Goal: Register for event/course

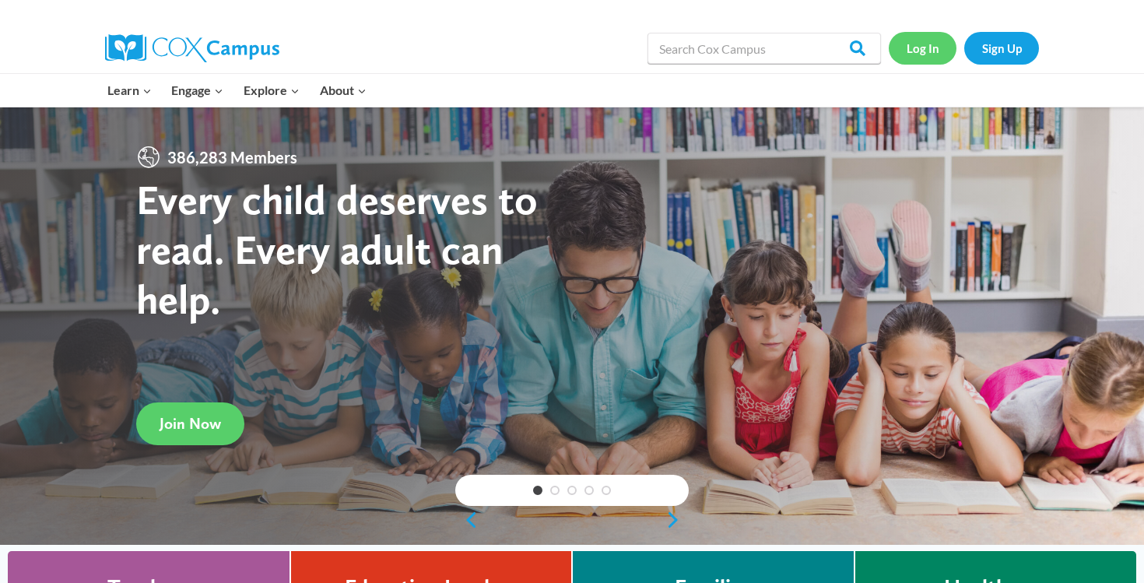
click at [941, 58] on link "Log In" at bounding box center [923, 48] width 68 height 32
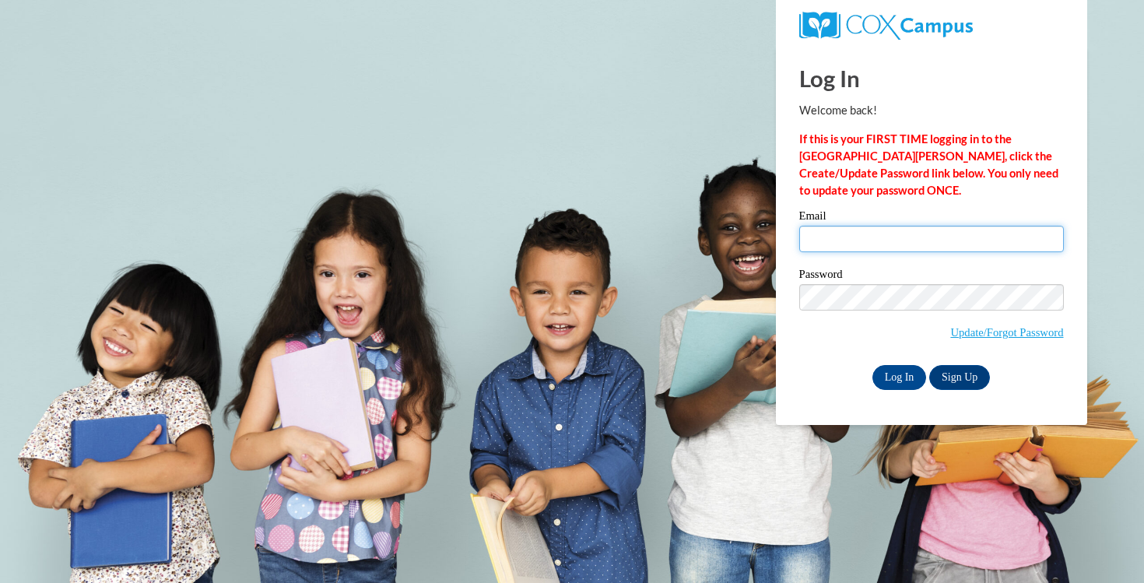
click at [840, 237] on input "Email" at bounding box center [931, 239] width 265 height 26
type input "jennapem80@gmail.com"
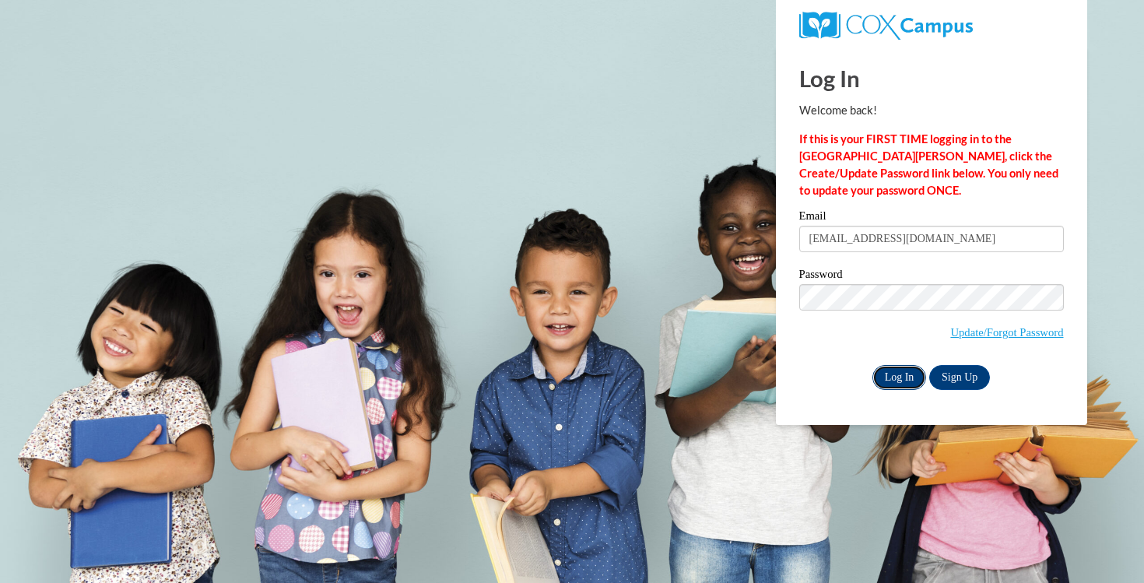
click at [910, 380] on input "Log In" at bounding box center [899, 377] width 54 height 25
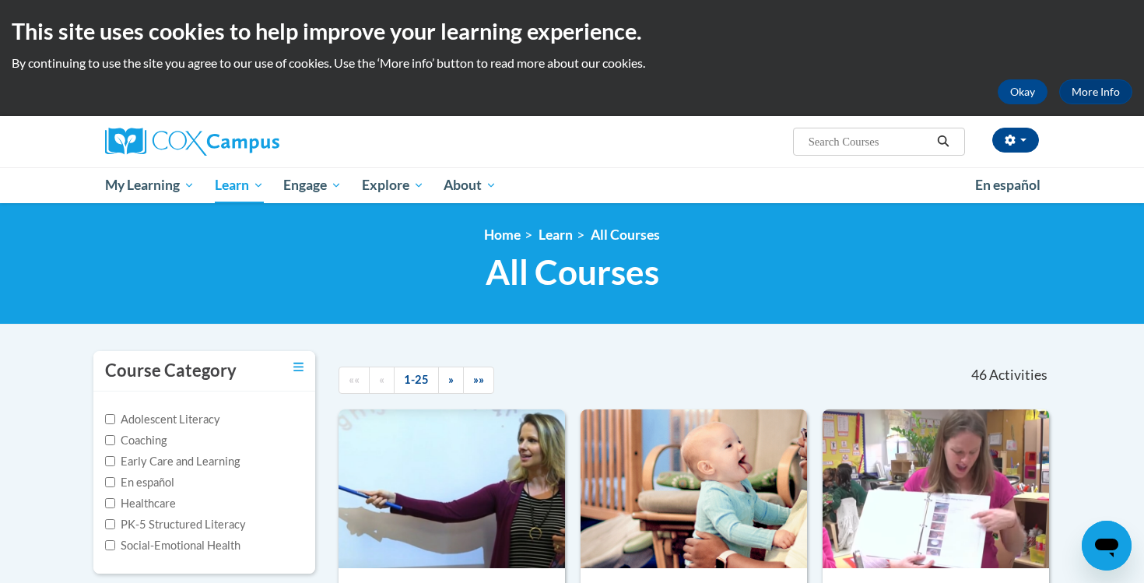
click at [851, 146] on input "Search..." at bounding box center [869, 141] width 125 height 19
paste input "Teaching Writing to K-3"
type input "Teaching Writing to K-3"
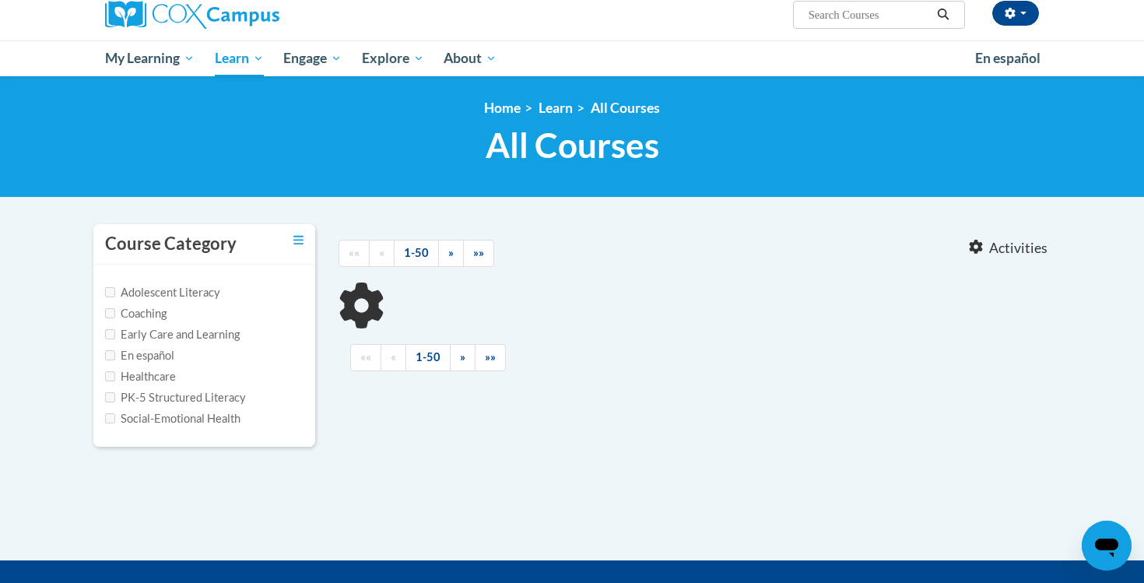
type input "Teaching Writing to K-3"
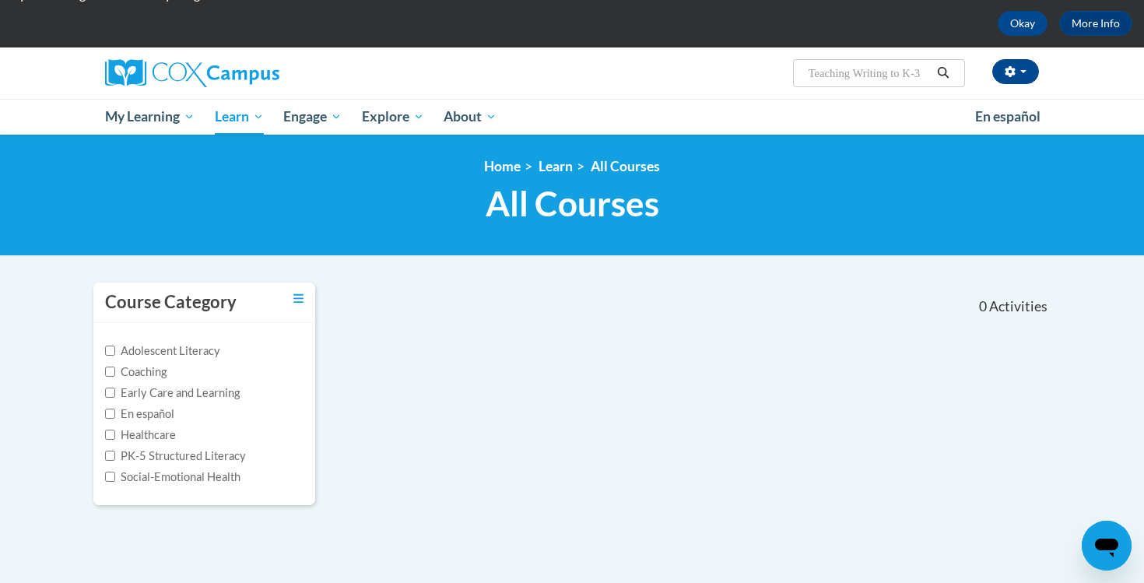
scroll to position [46, 0]
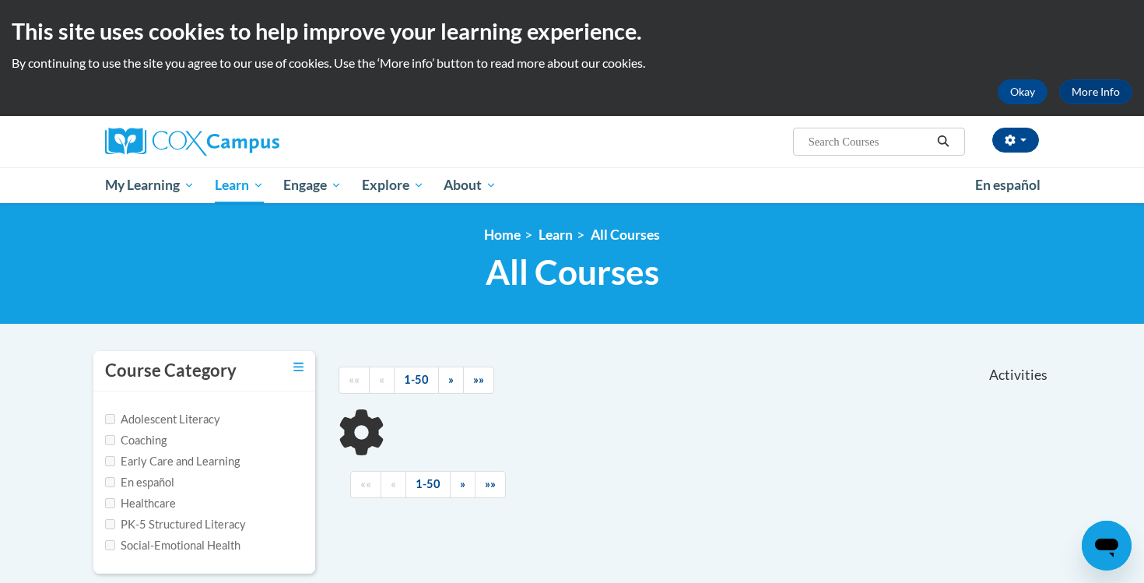
scroll to position [46, 0]
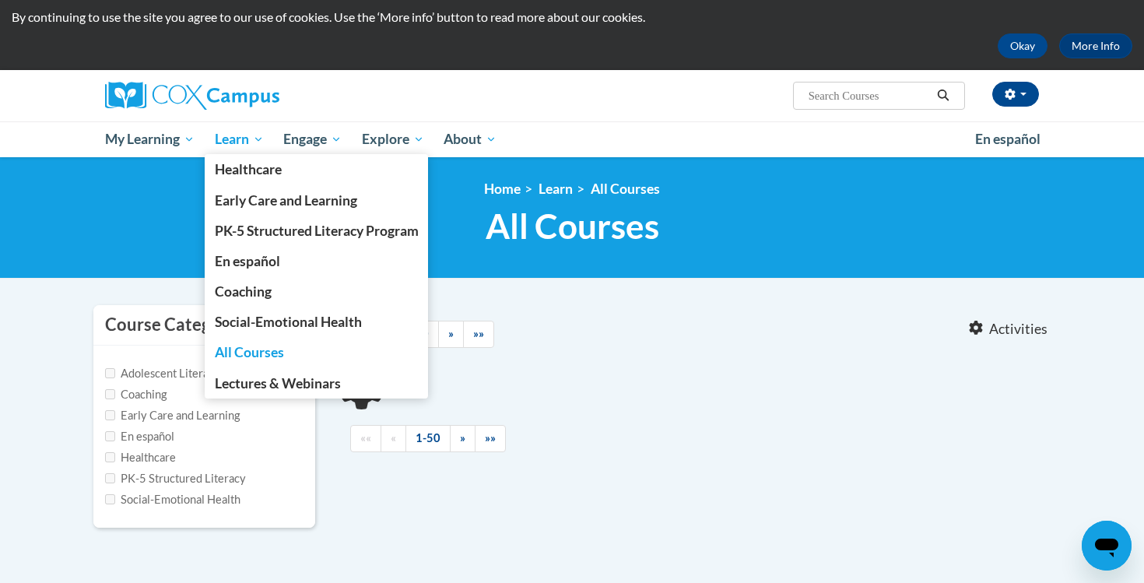
type input "Teaching Writing to K-3"
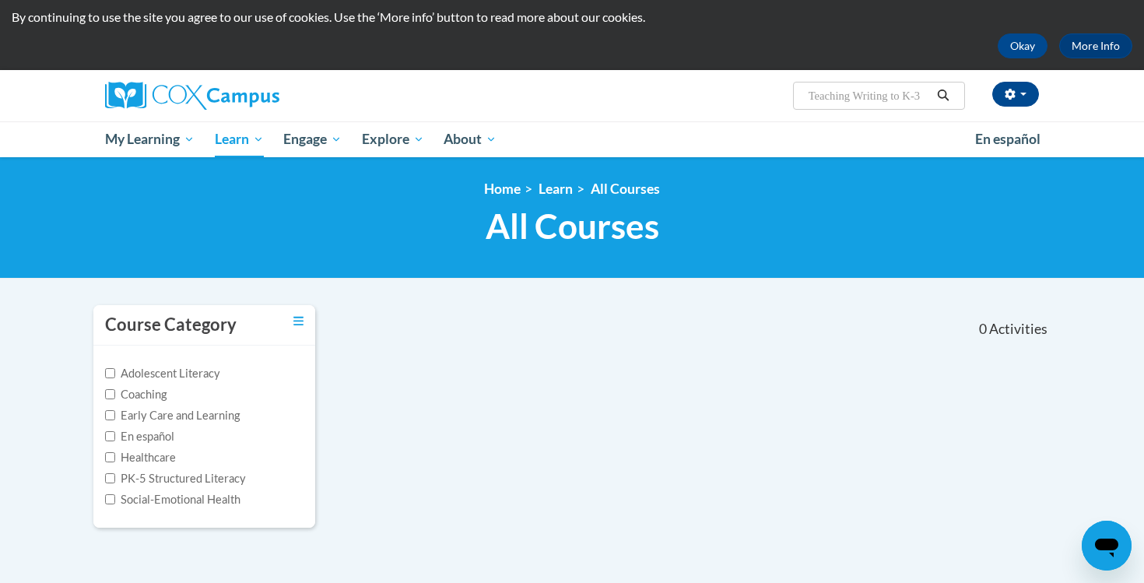
click at [834, 90] on input "Teaching Writing to K-3" at bounding box center [869, 95] width 125 height 19
type input "t"
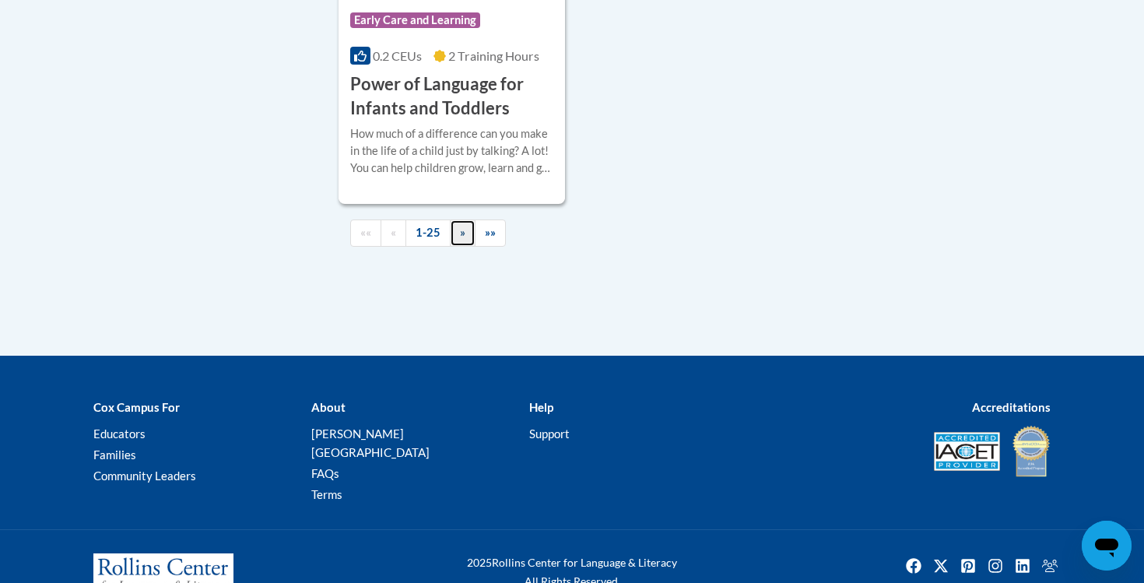
click at [454, 247] on link "»" at bounding box center [463, 232] width 26 height 27
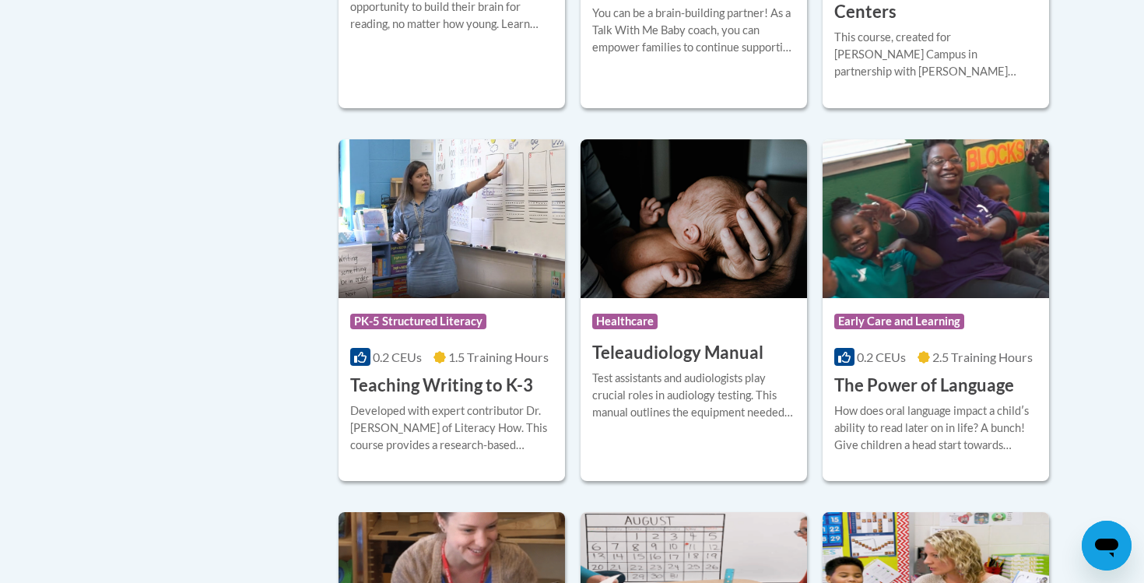
scroll to position [2279, 0]
click at [498, 374] on h3 "Teaching Writing to K-3" at bounding box center [441, 386] width 183 height 24
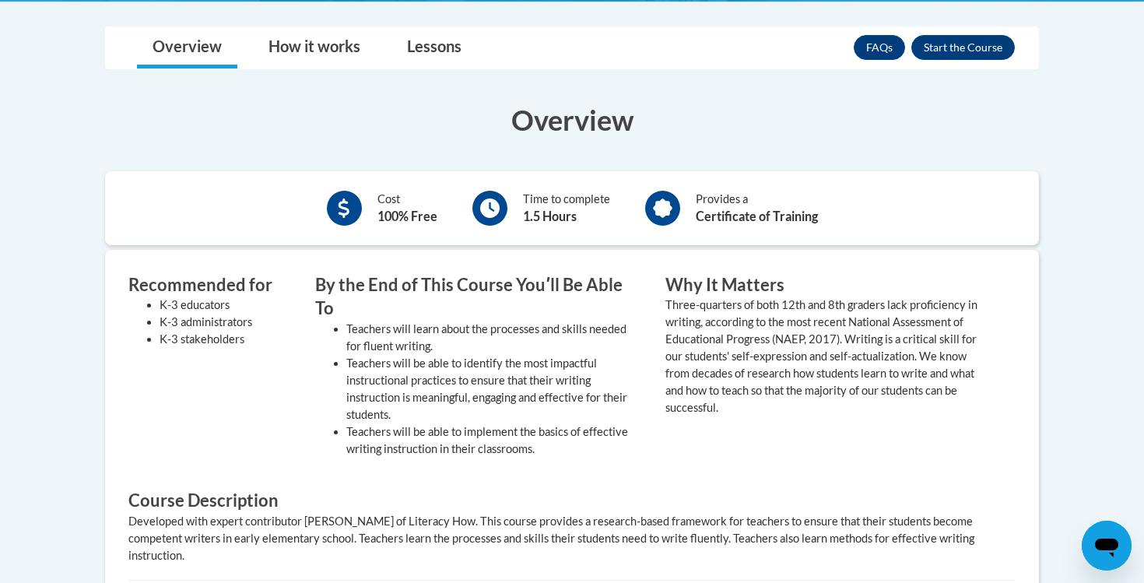
scroll to position [425, 0]
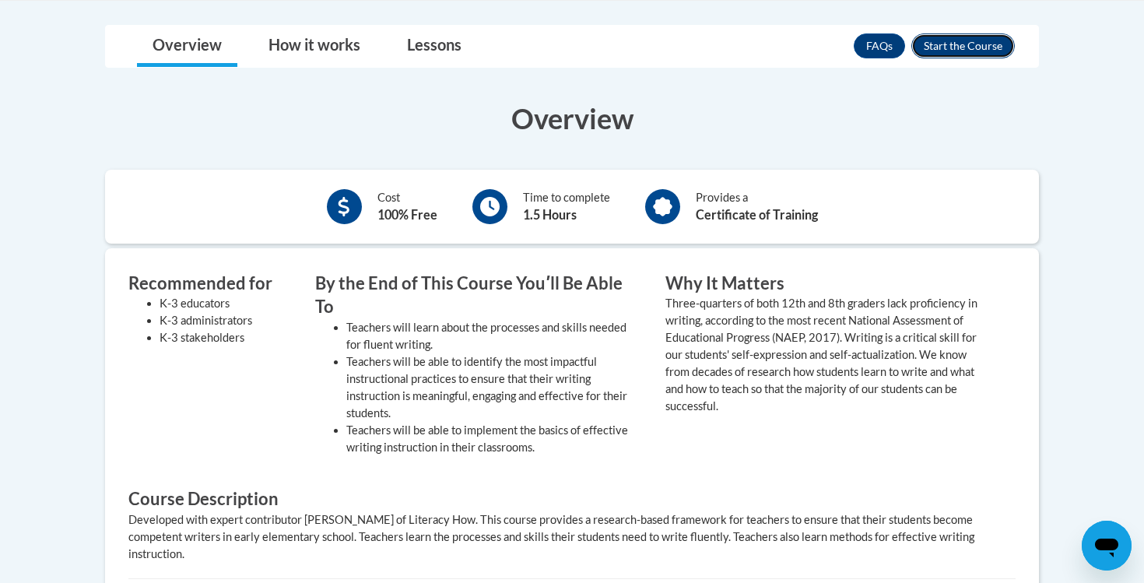
click at [957, 37] on button "Enroll" at bounding box center [963, 45] width 104 height 25
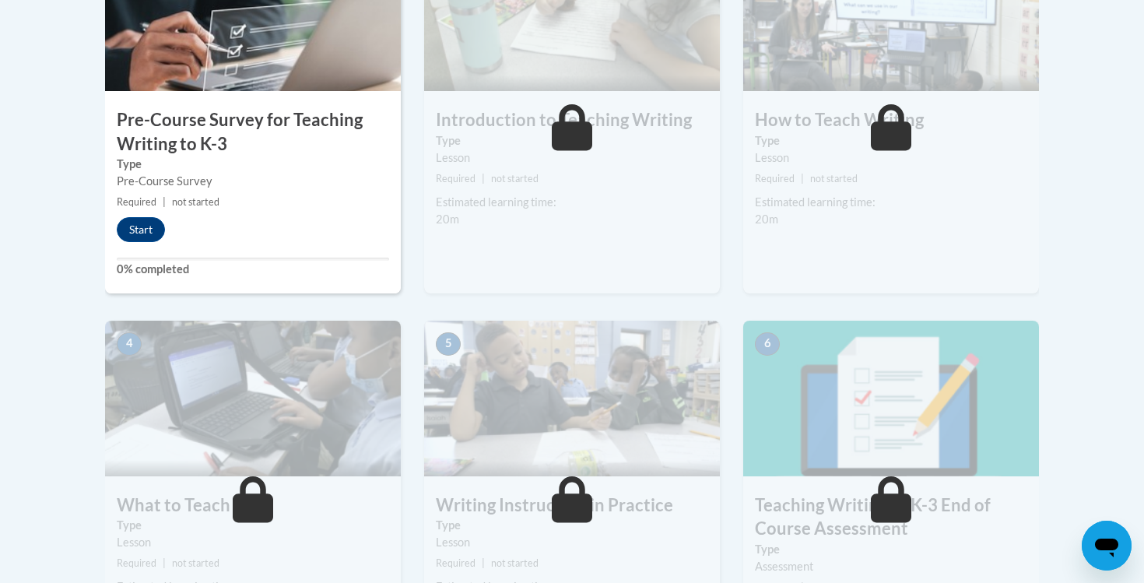
scroll to position [492, 0]
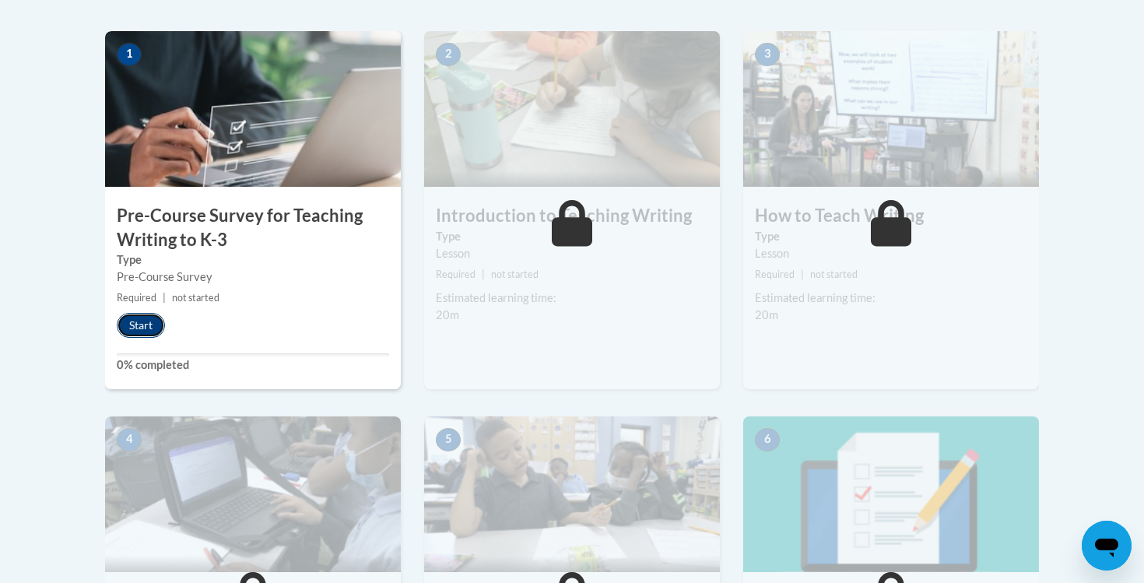
click at [142, 332] on button "Start" at bounding box center [141, 325] width 48 height 25
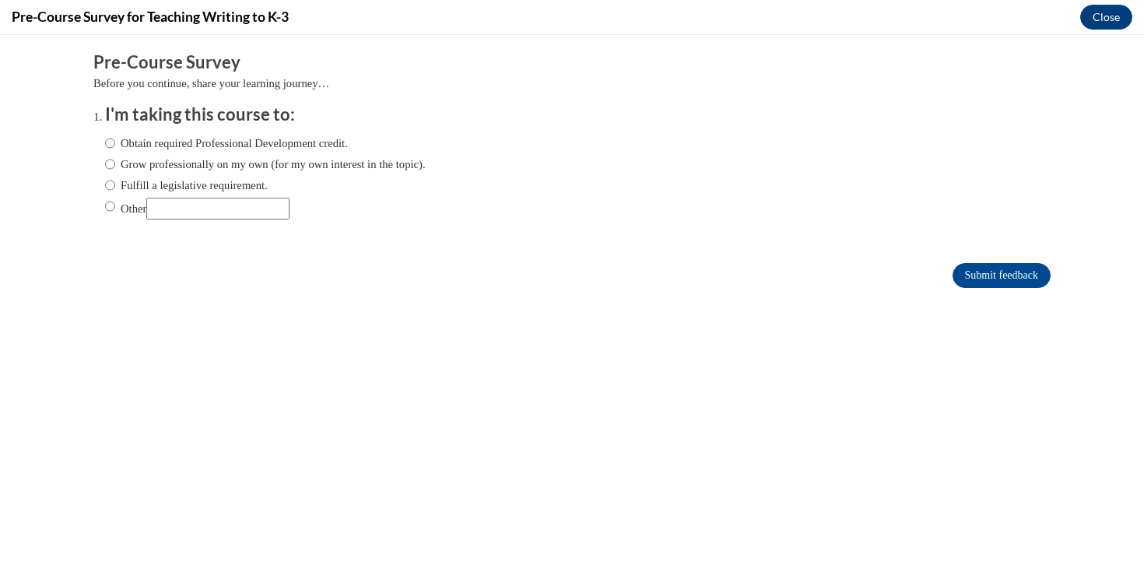
scroll to position [0, 0]
click at [111, 149] on input "Obtain required Professional Development credit." at bounding box center [110, 143] width 10 height 17
radio input "true"
click at [991, 291] on form "Pre-Course Survey Before you continue, share your learning journey… I'm taking …" at bounding box center [571, 178] width 957 height 254
click at [991, 268] on input "Submit feedback" at bounding box center [1002, 275] width 98 height 25
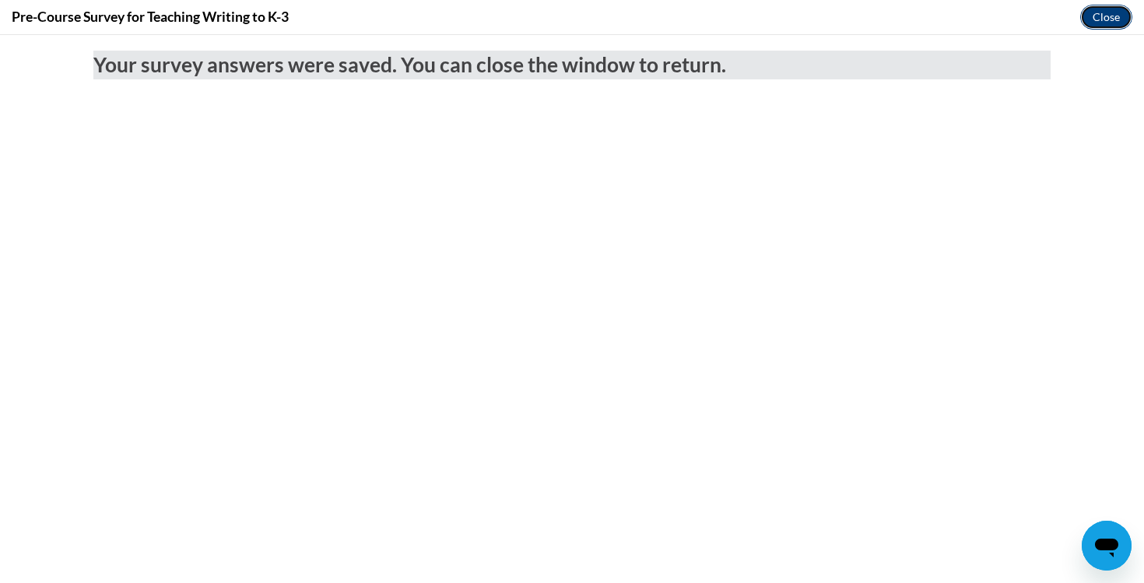
click at [1107, 16] on button "Close" at bounding box center [1106, 17] width 52 height 25
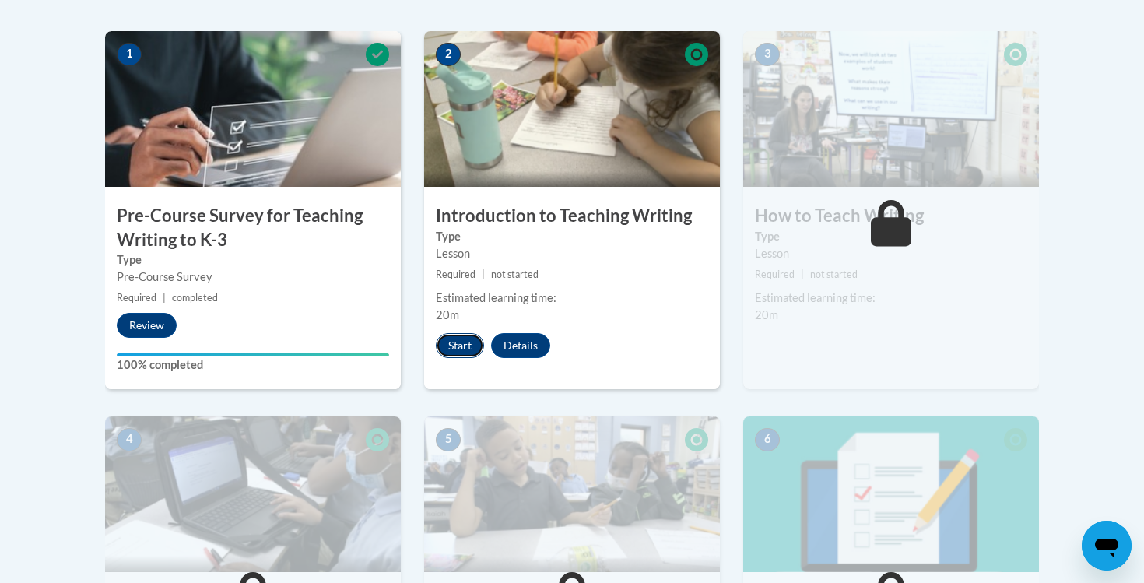
click at [462, 348] on button "Start" at bounding box center [460, 345] width 48 height 25
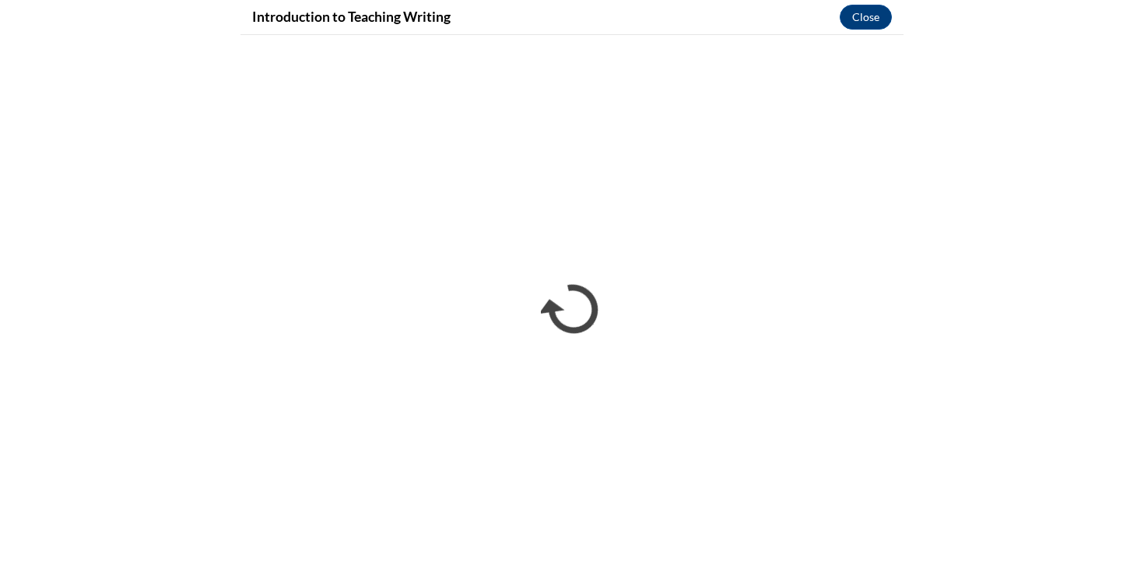
scroll to position [475, 0]
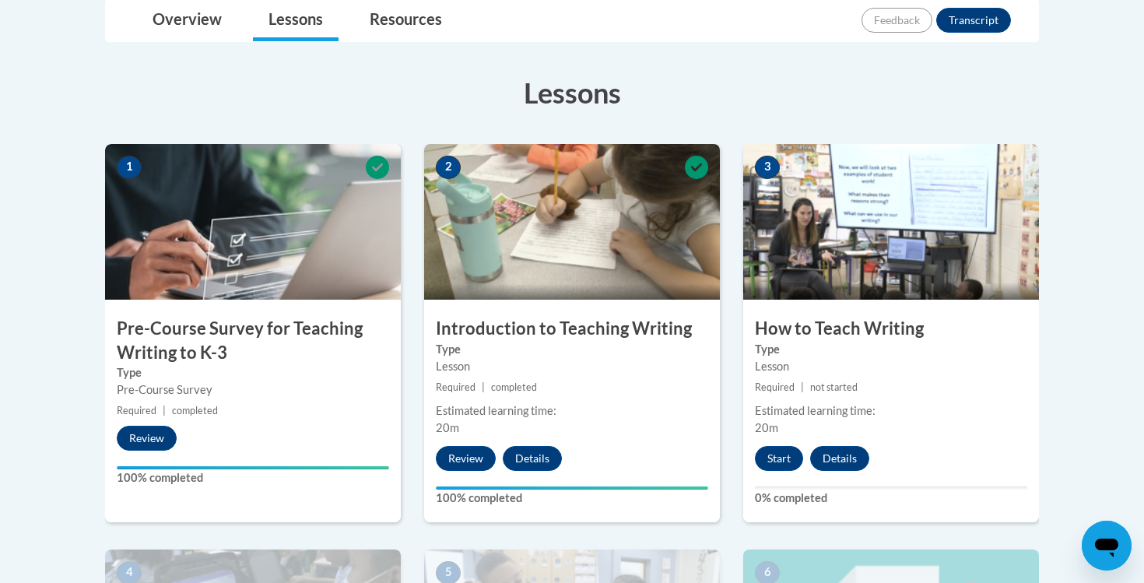
scroll to position [413, 0]
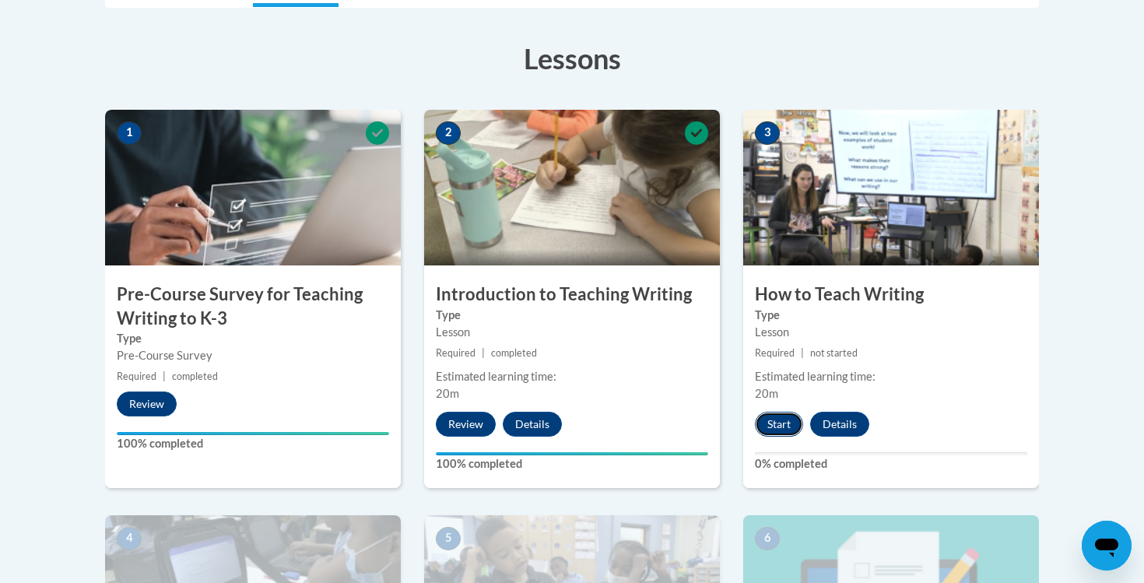
click at [778, 435] on button "Start" at bounding box center [779, 424] width 48 height 25
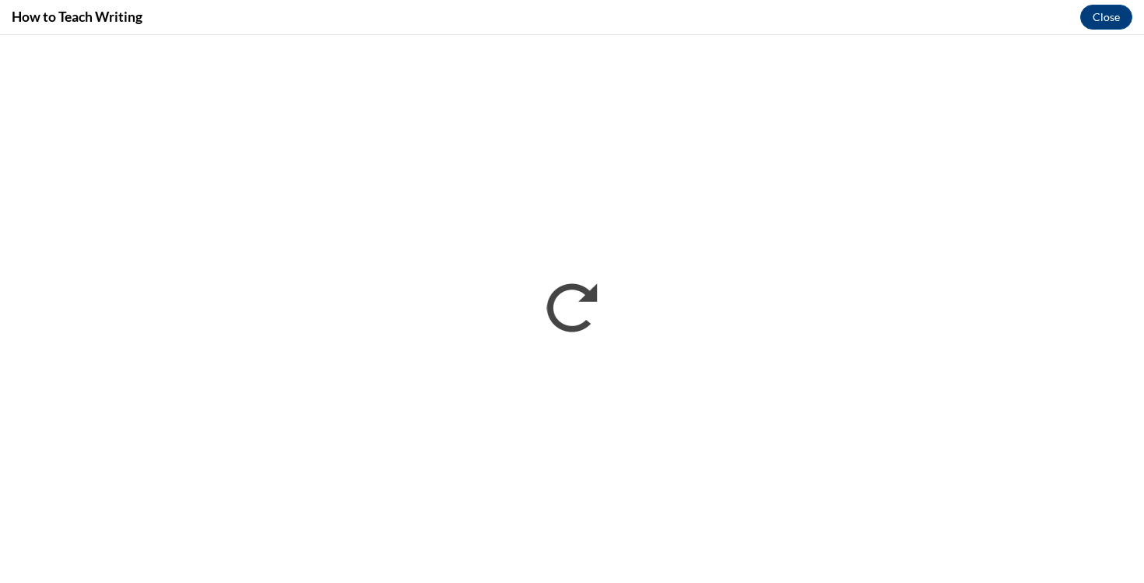
scroll to position [0, 0]
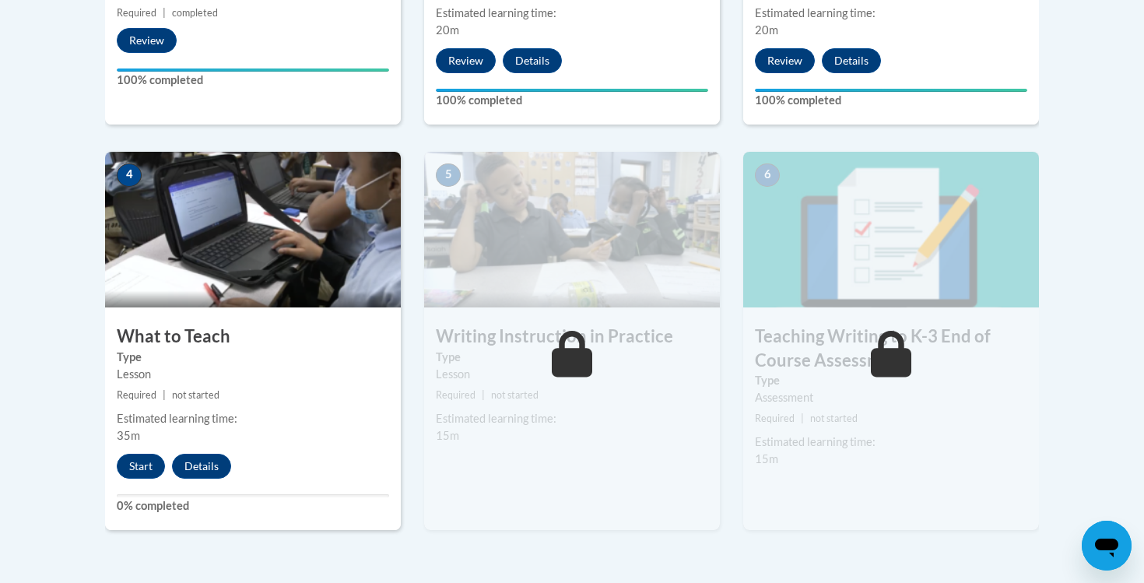
scroll to position [821, 0]
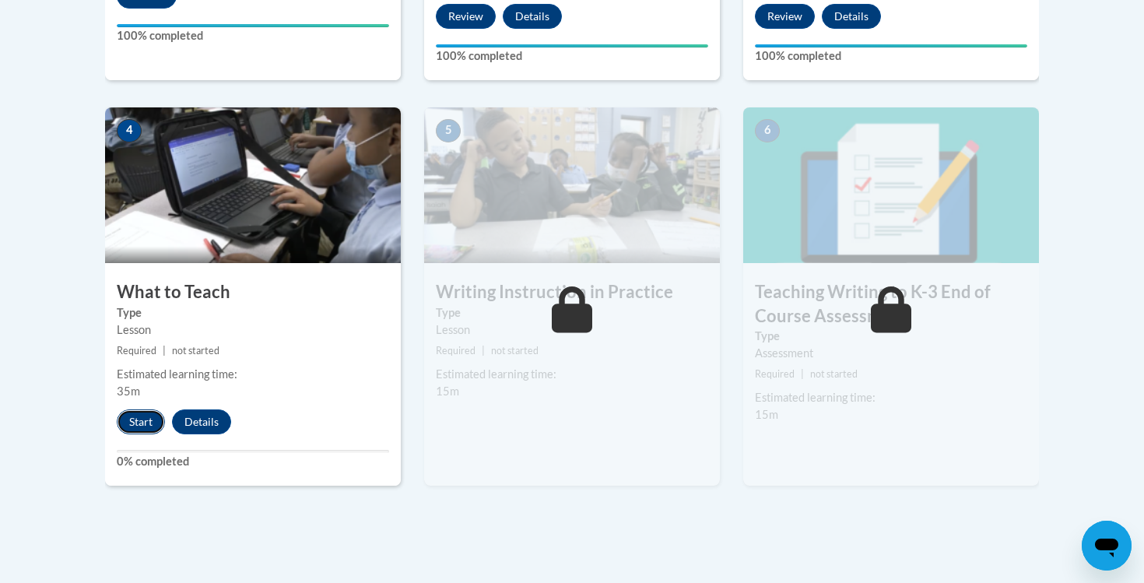
click at [118, 423] on button "Start" at bounding box center [141, 421] width 48 height 25
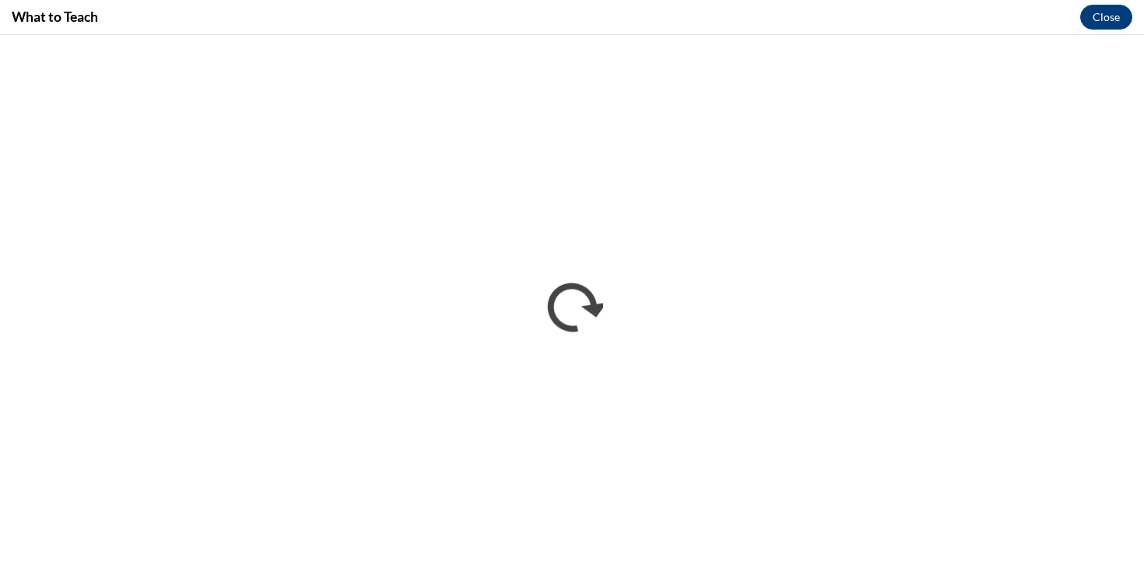
scroll to position [0, 0]
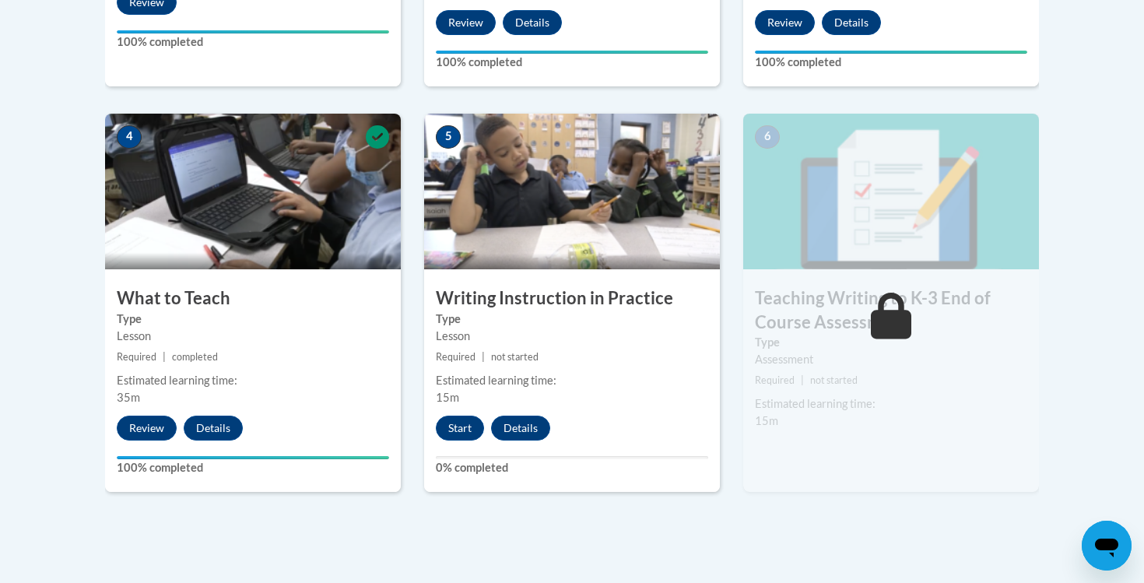
scroll to position [840, 0]
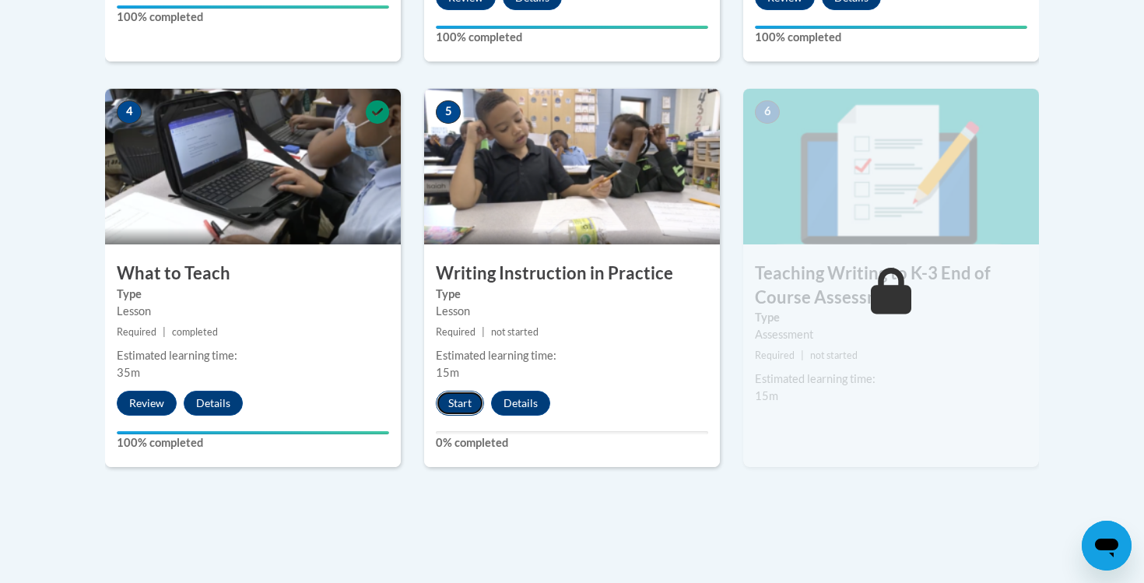
click at [471, 402] on button "Start" at bounding box center [460, 403] width 48 height 25
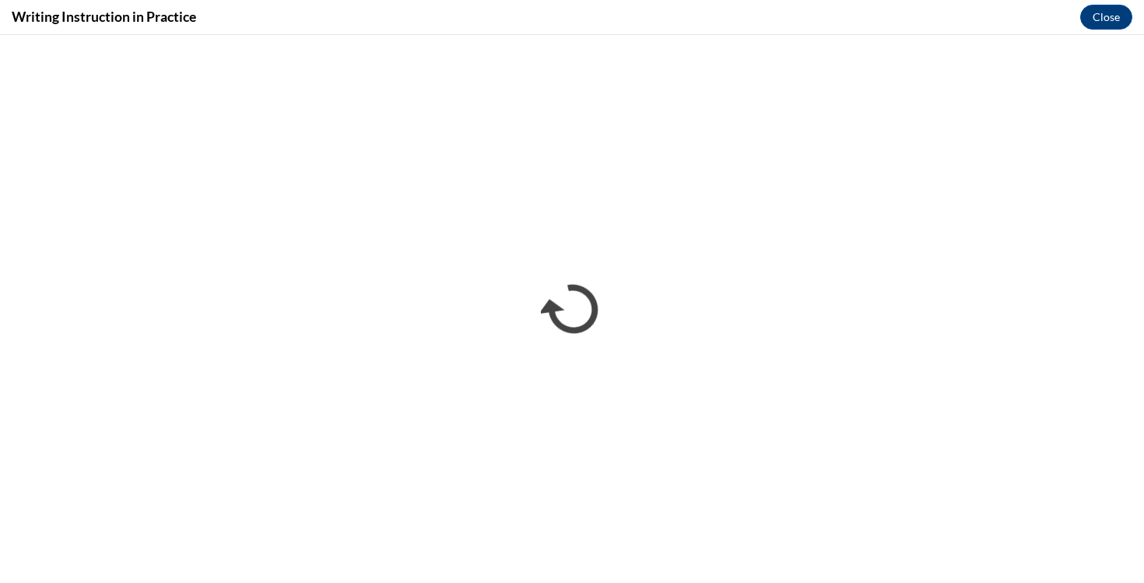
scroll to position [0, 0]
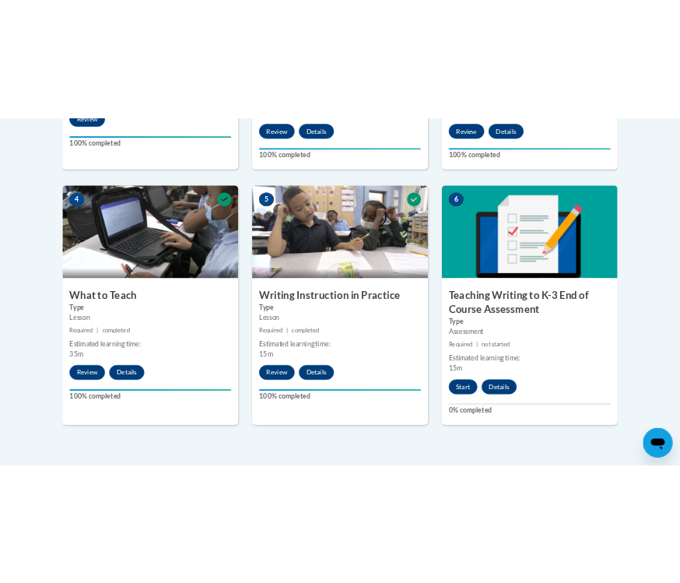
scroll to position [841, 0]
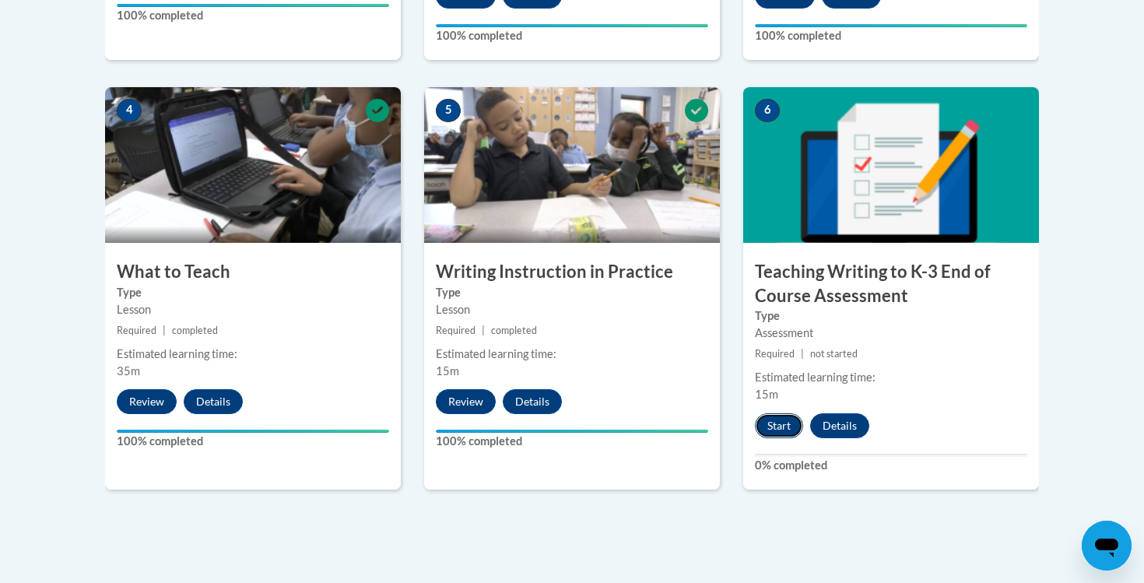
click at [783, 433] on button "Start" at bounding box center [779, 425] width 48 height 25
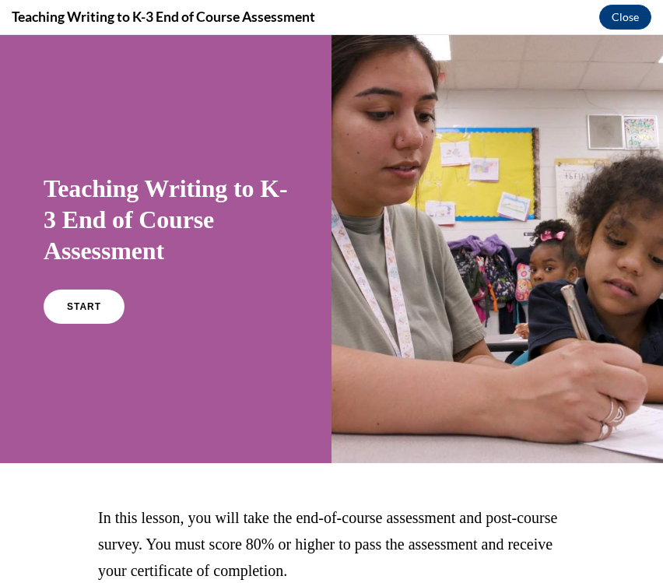
scroll to position [127, 0]
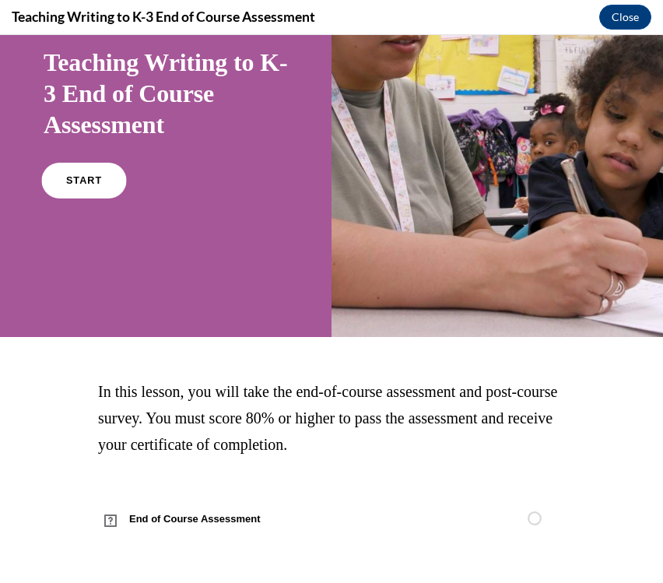
click at [79, 180] on span "START" at bounding box center [84, 181] width 36 height 12
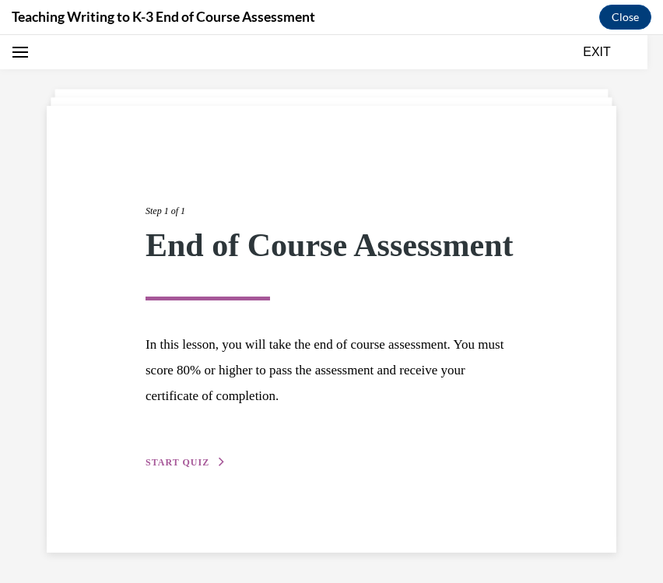
scroll to position [61, 0]
click at [173, 467] on span "START QUIZ" at bounding box center [178, 461] width 64 height 11
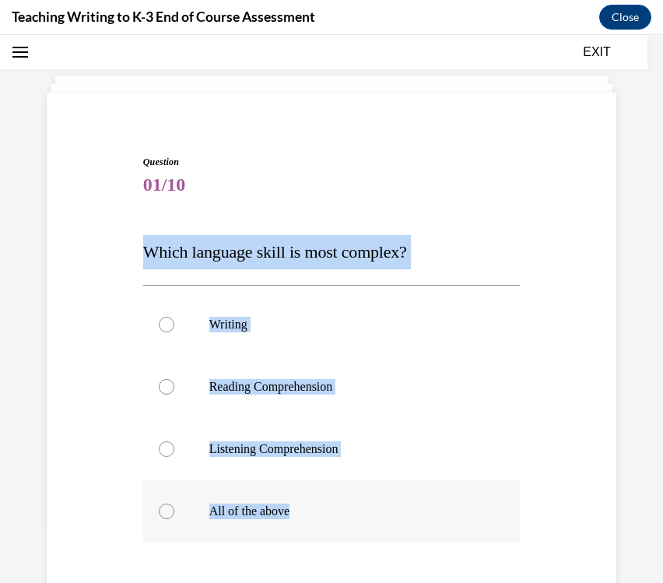
drag, startPoint x: 141, startPoint y: 251, endPoint x: 360, endPoint y: 528, distance: 352.9
click at [360, 528] on div "Question 01/10 Which language skill is most complex? Writing Reading Comprehens…" at bounding box center [331, 434] width 385 height 604
copy div "Which language skill is most complex? Writing Reading Comprehension Listening C…"
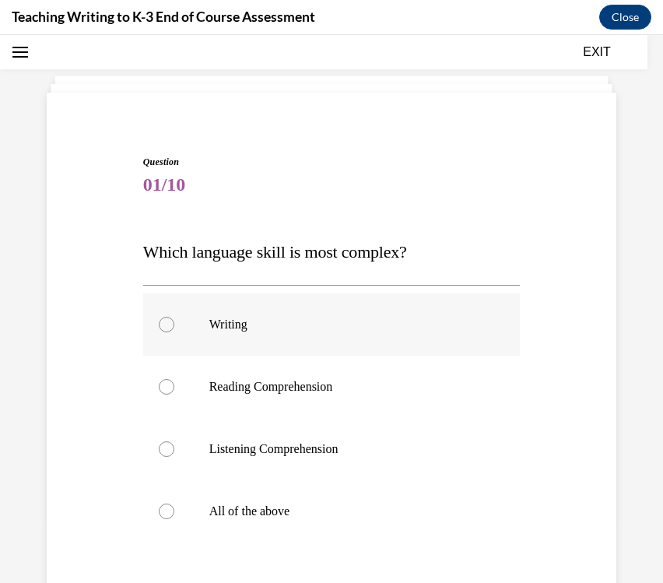
click at [162, 327] on div at bounding box center [167, 325] width 16 height 16
click at [162, 327] on input "Writing" at bounding box center [167, 325] width 16 height 16
radio input "true"
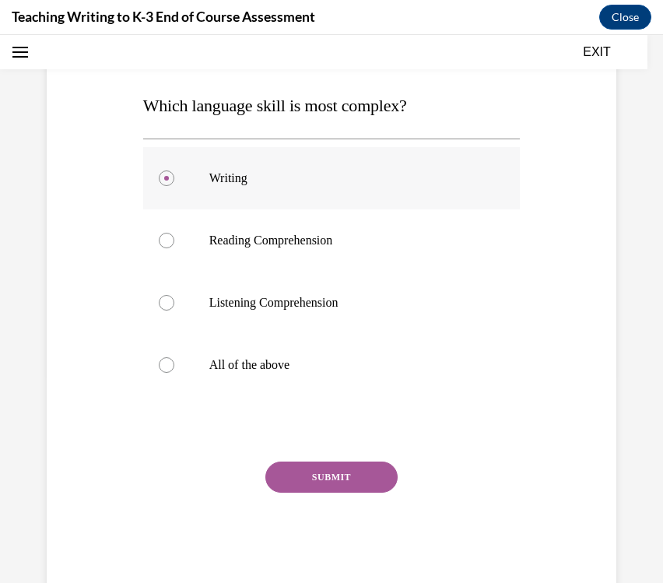
scroll to position [223, 0]
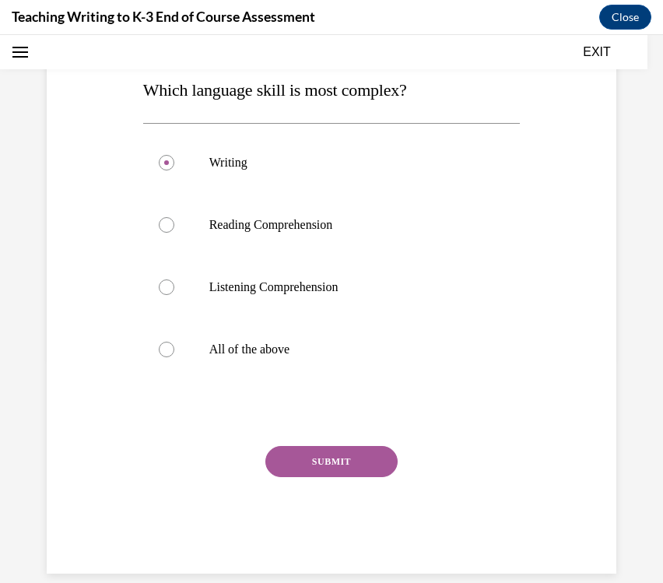
click at [338, 479] on div "SUBMIT" at bounding box center [331, 485] width 377 height 78
click at [338, 454] on button "SUBMIT" at bounding box center [331, 461] width 132 height 31
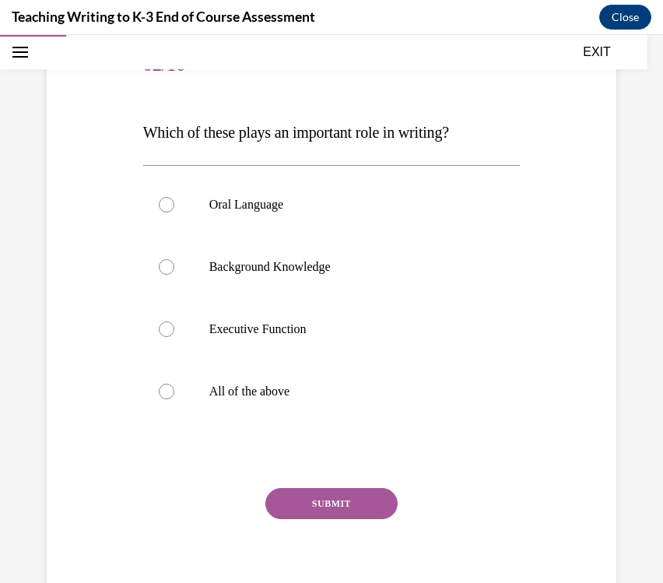
scroll to position [183, 0]
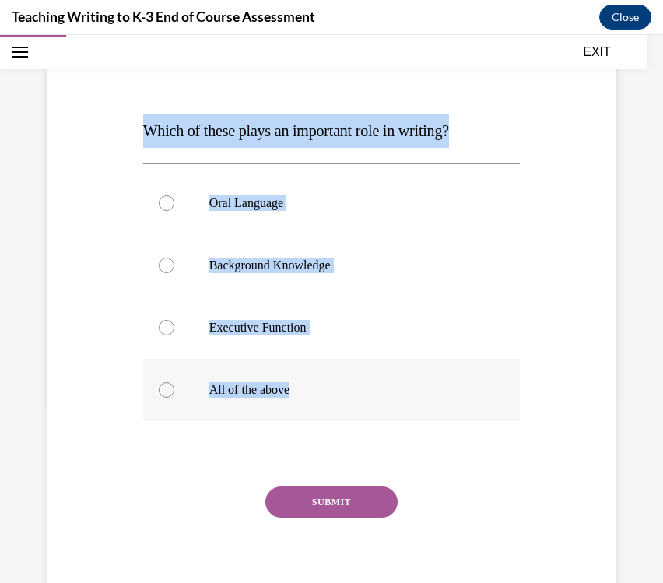
drag, startPoint x: 128, startPoint y: 129, endPoint x: 367, endPoint y: 395, distance: 357.1
click at [370, 395] on div "Question 02/10 Which of these plays an important role in writing? Oral Language…" at bounding box center [331, 300] width 577 height 627
copy div "Which of these plays an important role in writing? Oral Language Background Kno…"
click at [216, 397] on p "All of the above" at bounding box center [345, 390] width 272 height 16
click at [174, 397] on input "All of the above" at bounding box center [167, 390] width 16 height 16
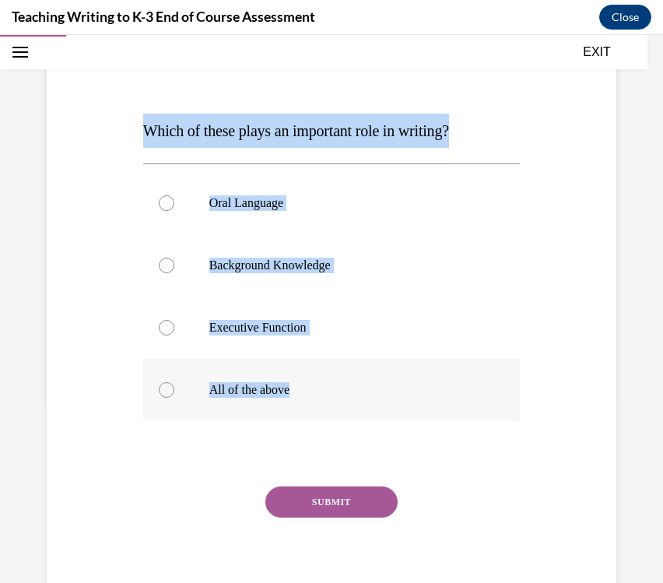
radio input "true"
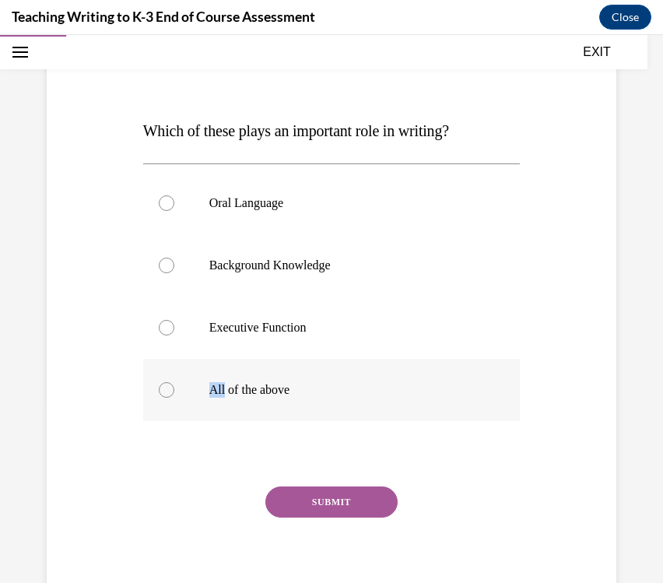
click at [216, 397] on p "All of the above" at bounding box center [345, 390] width 272 height 16
click at [174, 397] on input "All of the above" at bounding box center [167, 390] width 16 height 16
click at [335, 506] on button "SUBMIT" at bounding box center [331, 501] width 132 height 31
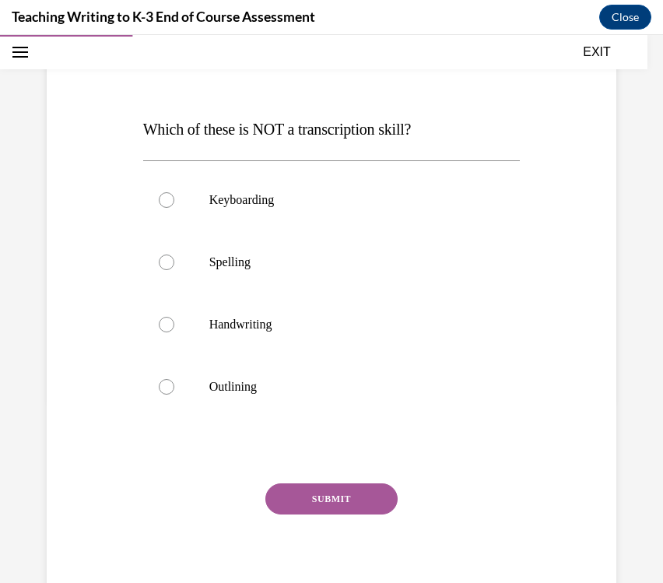
scroll to position [173, 0]
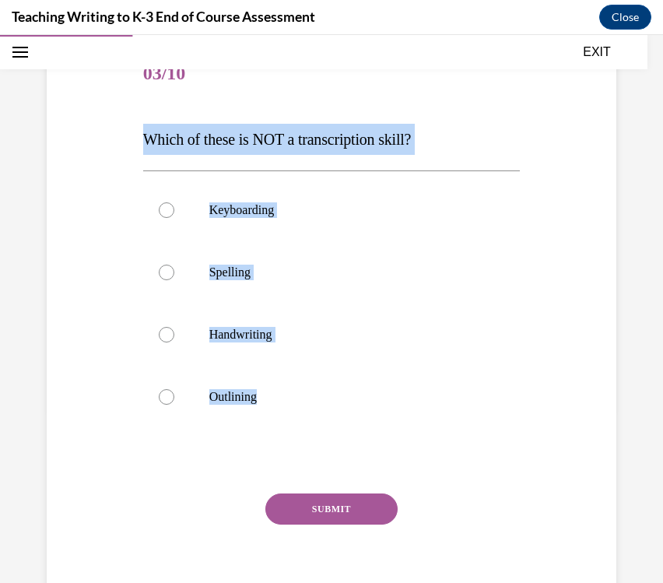
drag, startPoint x: 127, startPoint y: 139, endPoint x: 329, endPoint y: 432, distance: 355.7
click at [329, 432] on div "Question 03/10 Which of these is NOT a transcription skill? Keyboarding Spellin…" at bounding box center [331, 309] width 577 height 624
copy div "Which of these is NOT a transcription skill? Keyboarding Spelling Handwriting O…"
click at [203, 394] on label "Outlining" at bounding box center [331, 397] width 377 height 62
click at [174, 394] on input "Outlining" at bounding box center [167, 397] width 16 height 16
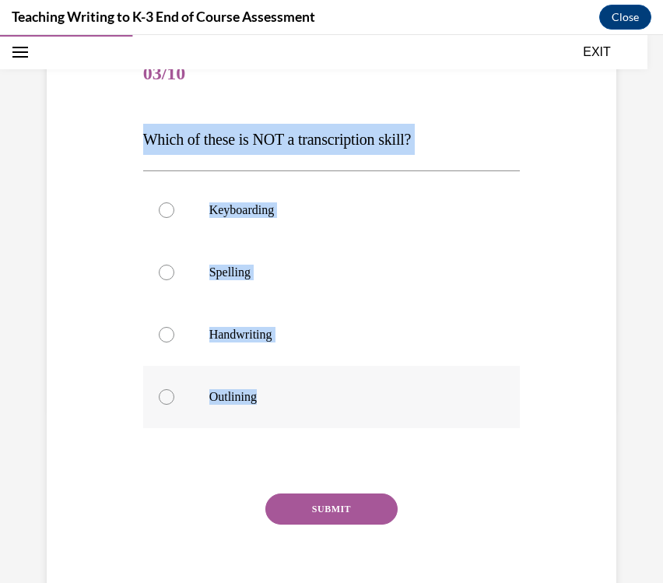
radio input "true"
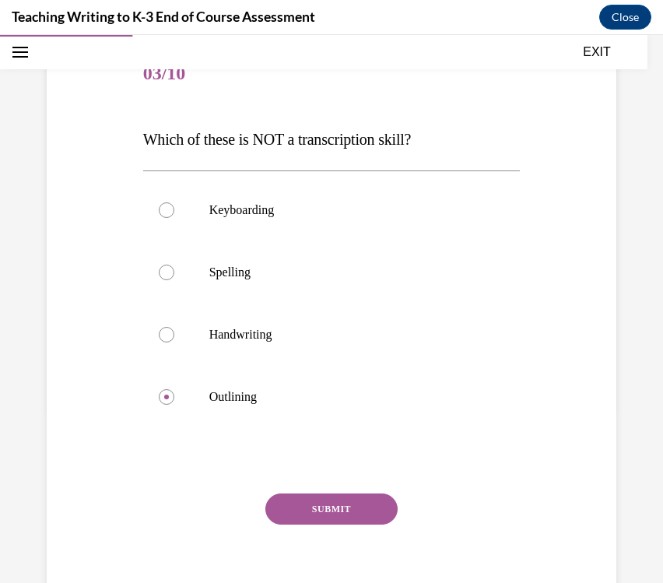
click at [329, 511] on button "SUBMIT" at bounding box center [331, 508] width 132 height 31
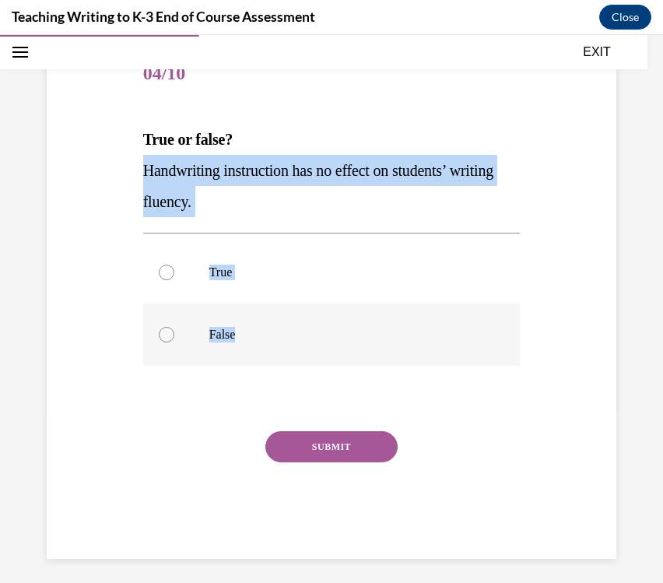
drag, startPoint x: 140, startPoint y: 163, endPoint x: 279, endPoint y: 347, distance: 230.5
click at [283, 347] on div "Question 04/10 True or false? Handwriting instruction has no effect on students…" at bounding box center [331, 289] width 385 height 539
copy div "Handwriting instruction has no effect on students’ writing fluency. True False"
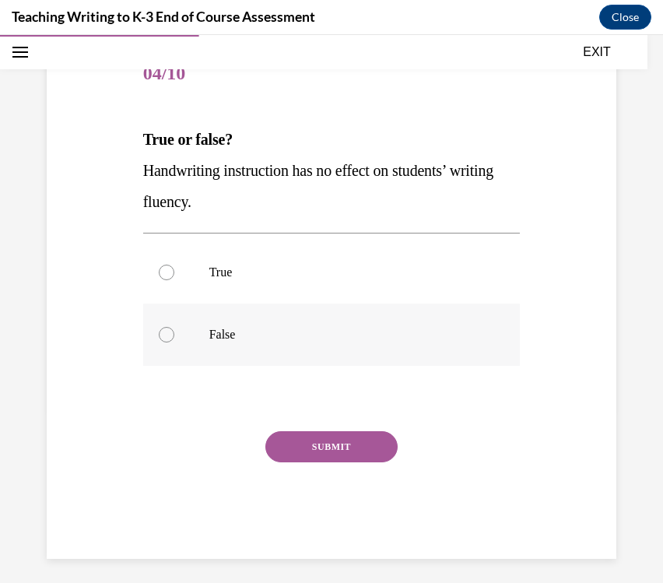
click at [207, 328] on label "False" at bounding box center [331, 334] width 377 height 62
click at [174, 328] on input "False" at bounding box center [167, 335] width 16 height 16
radio input "true"
click at [337, 434] on button "SUBMIT" at bounding box center [331, 446] width 132 height 31
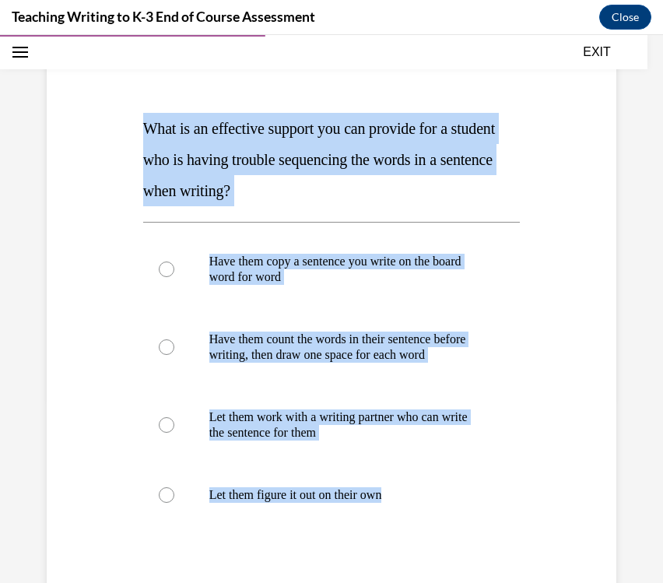
scroll to position [202, 0]
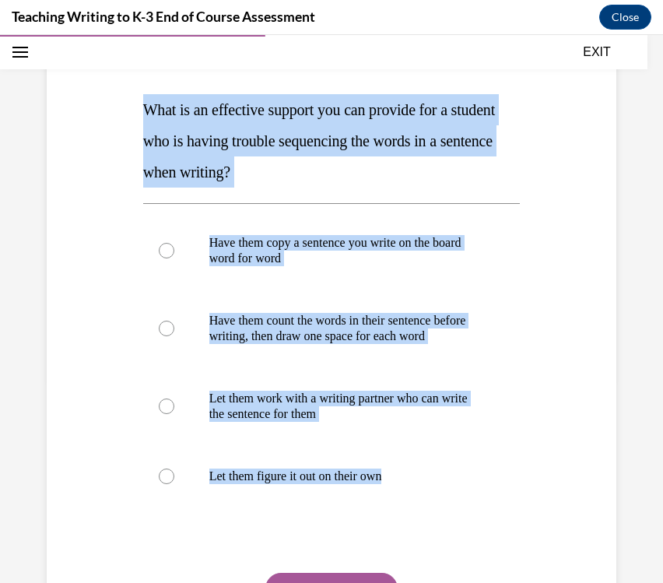
drag, startPoint x: 136, startPoint y: 129, endPoint x: 451, endPoint y: 539, distance: 516.1
click at [451, 539] on div "Question 05/10 What is an effective support you can provide for a student who i…" at bounding box center [331, 333] width 577 height 733
copy div "What is an effective support you can provide for a student who is having troubl…"
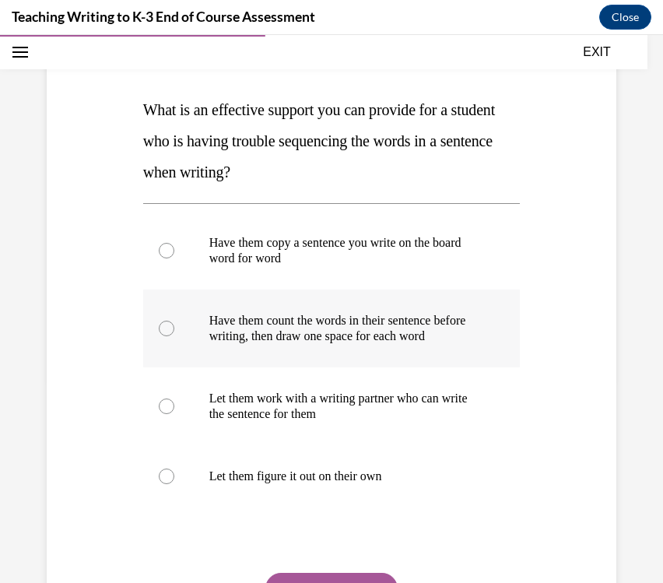
click at [294, 325] on p "Have them count the words in their sentence before writing, then draw one space…" at bounding box center [345, 328] width 272 height 31
click at [174, 325] on input "Have them count the words in their sentence before writing, then draw one space…" at bounding box center [167, 329] width 16 height 16
radio input "true"
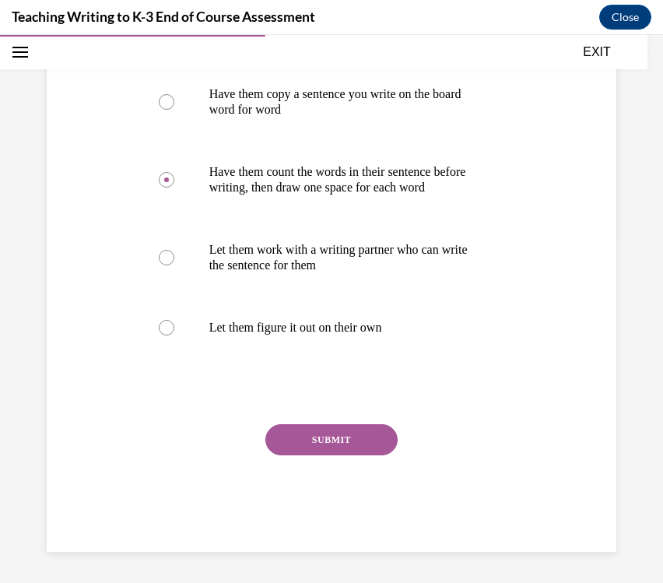
click at [329, 426] on button "SUBMIT" at bounding box center [331, 439] width 132 height 31
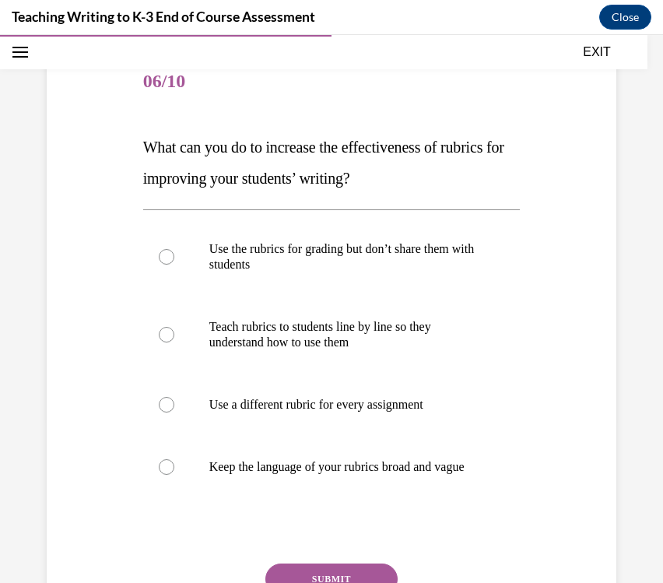
scroll to position [193, 0]
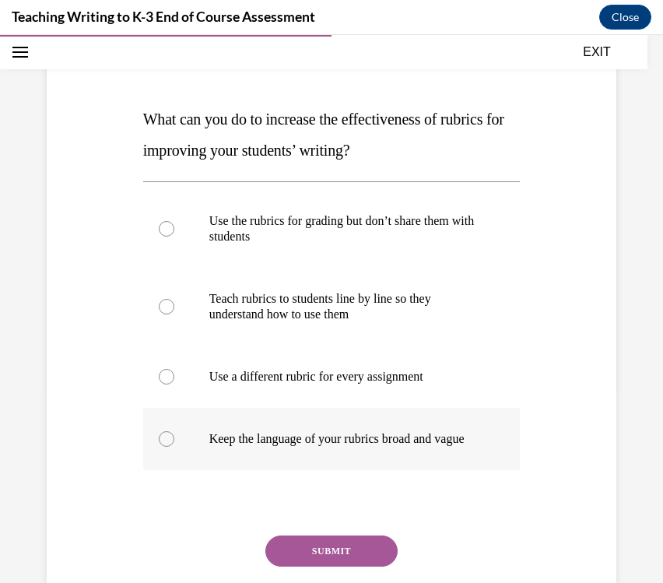
drag, startPoint x: 132, startPoint y: 113, endPoint x: 293, endPoint y: 475, distance: 396.4
click at [293, 475] on div "Question 06/10 What can you do to increase the effectiveness of rubrics for imp…" at bounding box center [331, 320] width 577 height 686
copy div "What can you do to increase the effectiveness of rubrics for improving your stu…"
click at [217, 308] on p "Teach rubrics to students line by line so they understand how to use them" at bounding box center [345, 306] width 272 height 31
click at [174, 308] on input "Teach rubrics to students line by line so they understand how to use them" at bounding box center [167, 307] width 16 height 16
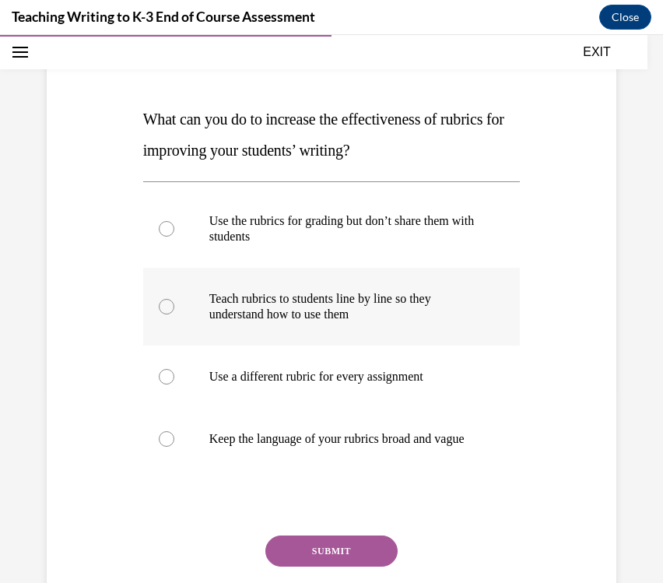
radio input "true"
click at [217, 308] on p "Teach rubrics to students line by line so they understand how to use them" at bounding box center [345, 306] width 272 height 31
click at [174, 308] on input "Teach rubrics to students line by line so they understand how to use them" at bounding box center [167, 307] width 16 height 16
click at [315, 567] on button "SUBMIT" at bounding box center [331, 550] width 132 height 31
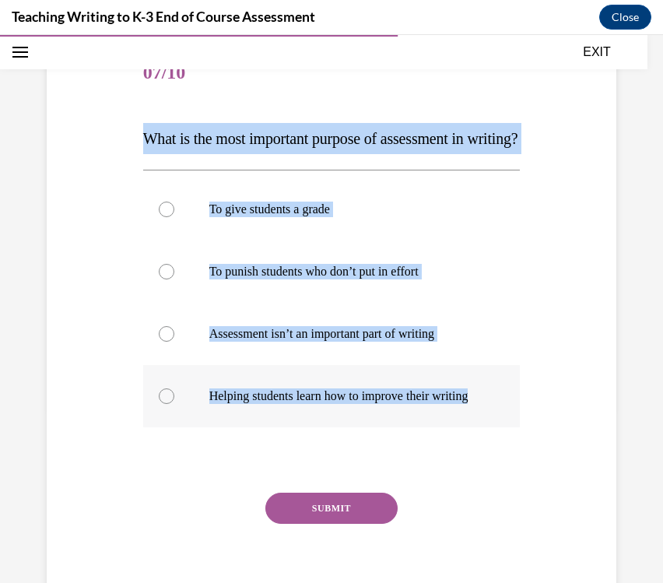
drag, startPoint x: 117, startPoint y: 133, endPoint x: 345, endPoint y: 453, distance: 392.8
click at [345, 453] on div "Question 07/10 What is the most important purpose of assessment in writing? To …" at bounding box center [331, 308] width 577 height 624
copy div "What is the most important purpose of assessment in writing? To give students a…"
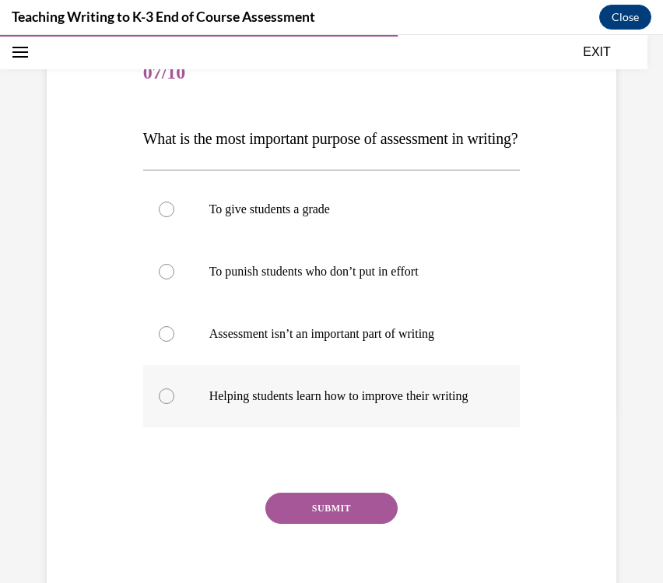
click at [351, 404] on p "Helping students learn how to improve their writing" at bounding box center [345, 396] width 272 height 16
click at [174, 404] on input "Helping students learn how to improve their writing" at bounding box center [167, 396] width 16 height 16
radio input "true"
click at [339, 524] on button "SUBMIT" at bounding box center [331, 508] width 132 height 31
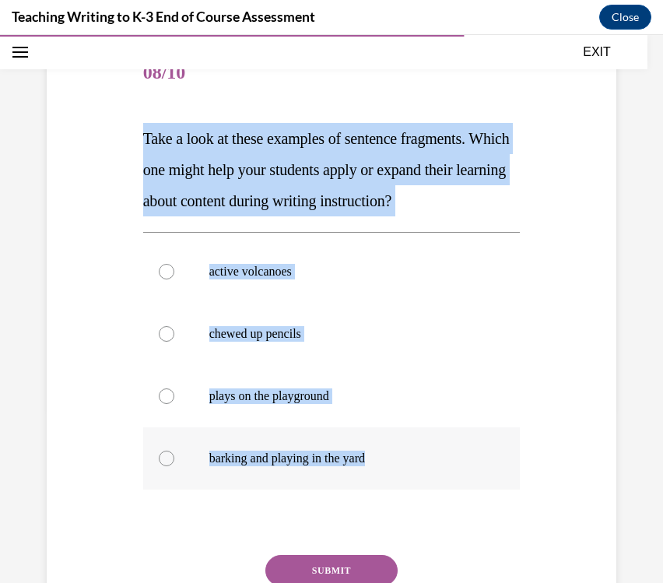
drag, startPoint x: 135, startPoint y: 128, endPoint x: 391, endPoint y: 461, distance: 419.0
click at [391, 461] on div "Question 08/10 Take a look at these examples of sentence fragments. Which one m…" at bounding box center [331, 339] width 577 height 686
copy div "Take a look at these examples of sentence fragments. Which one might help your …"
click at [287, 272] on p "active volcanoes" at bounding box center [345, 272] width 272 height 16
click at [174, 272] on input "active volcanoes" at bounding box center [167, 272] width 16 height 16
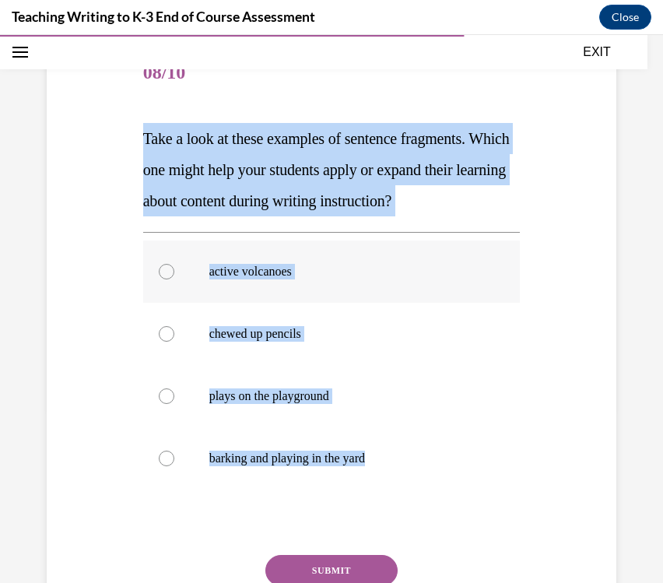
radio input "true"
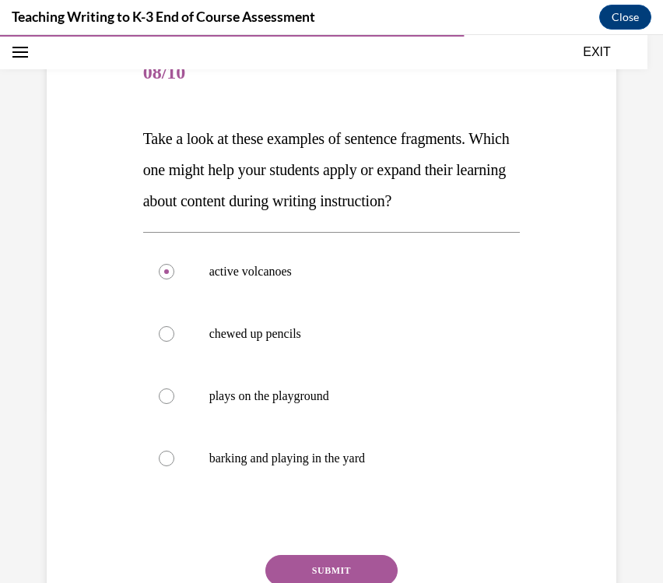
click at [359, 560] on button "SUBMIT" at bounding box center [331, 570] width 132 height 31
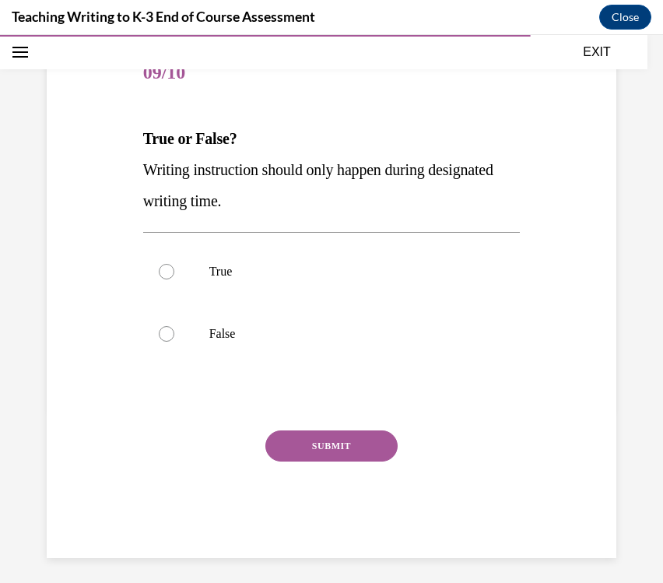
scroll to position [173, 0]
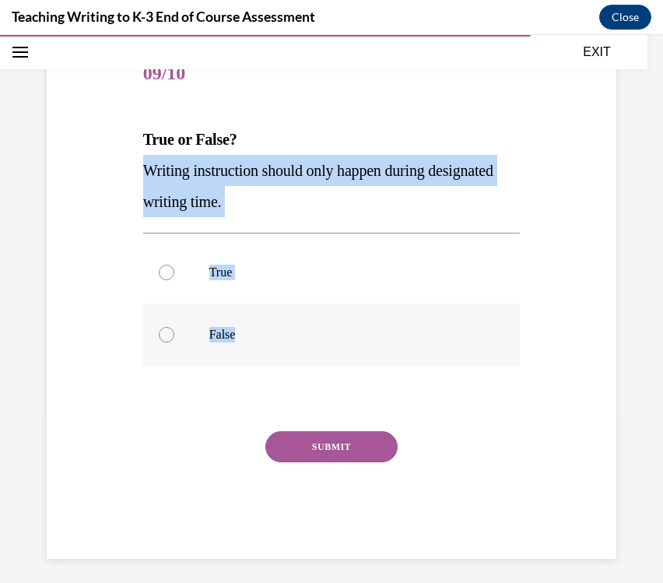
drag, startPoint x: 142, startPoint y: 167, endPoint x: 281, endPoint y: 329, distance: 213.0
click at [281, 329] on div "Question 09/10 True or False? Writing instruction should only happen during des…" at bounding box center [331, 301] width 377 height 515
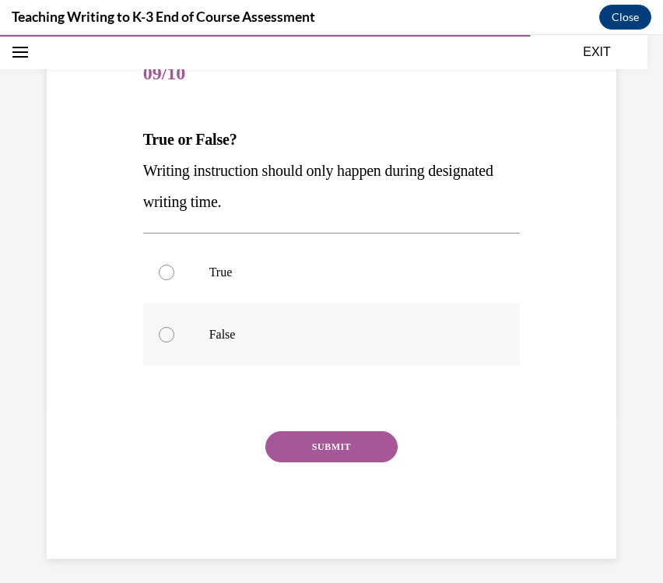
click at [164, 321] on label "False" at bounding box center [331, 334] width 377 height 62
click at [164, 327] on input "False" at bounding box center [167, 335] width 16 height 16
radio input "true"
click at [308, 439] on button "SUBMIT" at bounding box center [331, 446] width 132 height 31
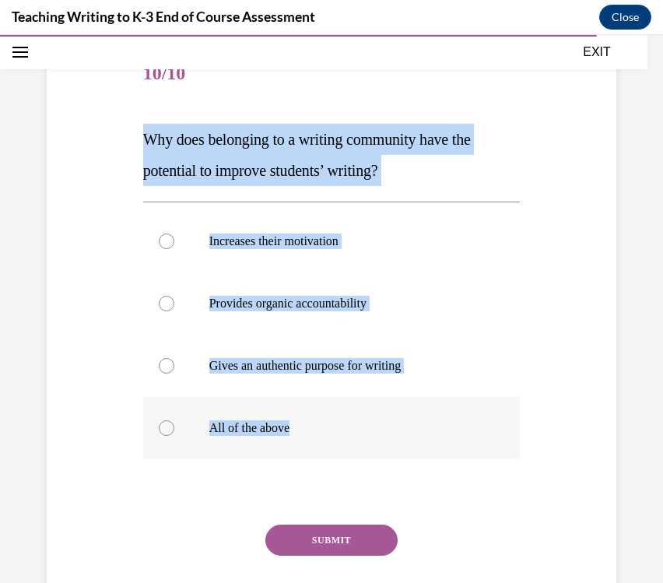
drag, startPoint x: 128, startPoint y: 133, endPoint x: 397, endPoint y: 433, distance: 402.9
click at [397, 433] on div "Question 10/10 Why does belonging to a writing community have the potential to …" at bounding box center [331, 324] width 577 height 655
copy div "Why does belonging to a writing community have the potential to improve student…"
click at [252, 429] on p "All of the above" at bounding box center [345, 428] width 272 height 16
click at [174, 429] on input "All of the above" at bounding box center [167, 428] width 16 height 16
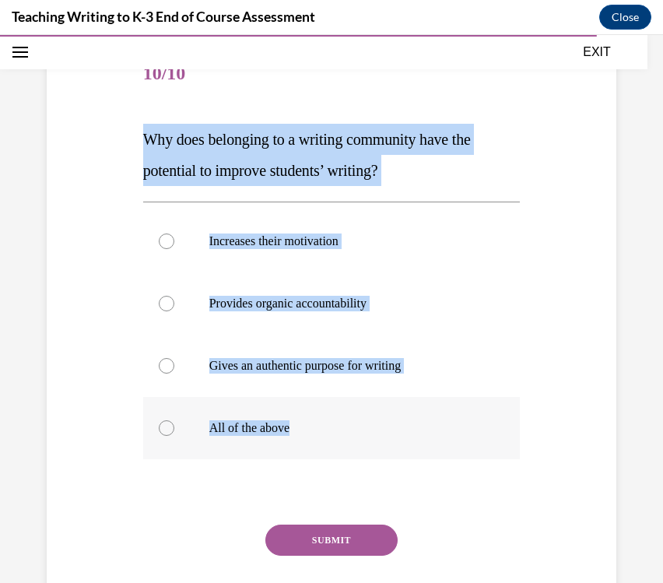
radio input "true"
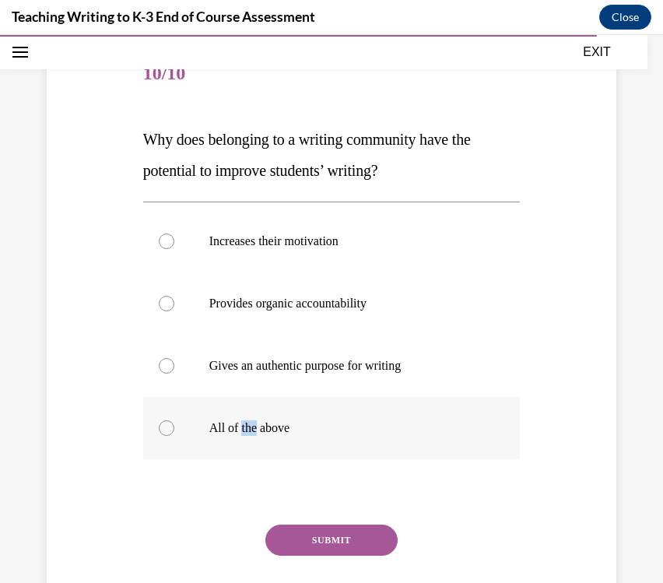
click at [252, 429] on p "All of the above" at bounding box center [345, 428] width 272 height 16
click at [174, 429] on input "All of the above" at bounding box center [167, 428] width 16 height 16
click at [308, 535] on button "SUBMIT" at bounding box center [331, 540] width 132 height 31
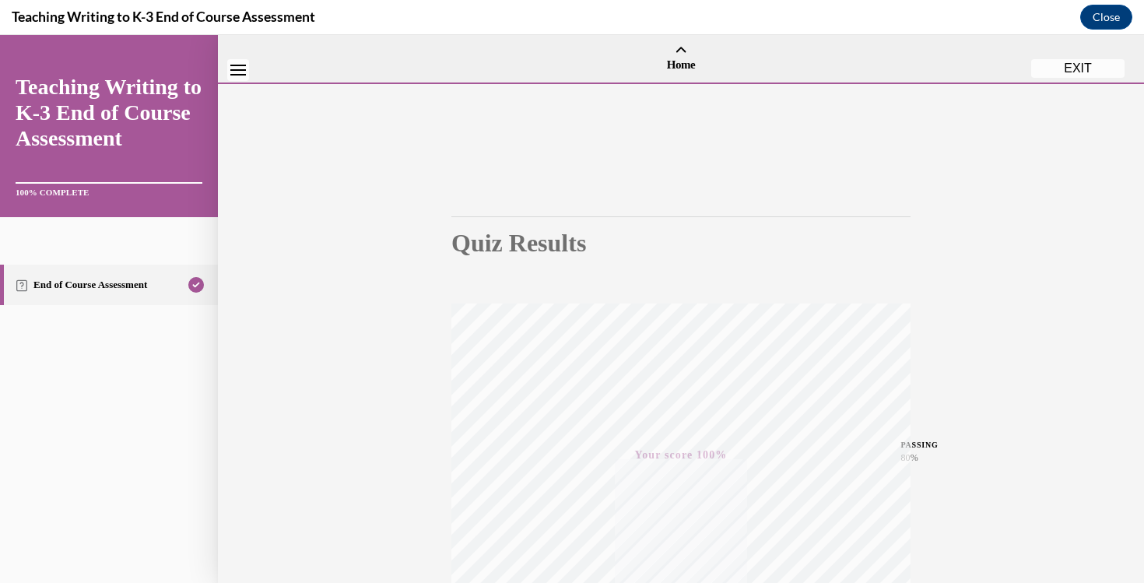
scroll to position [250, 0]
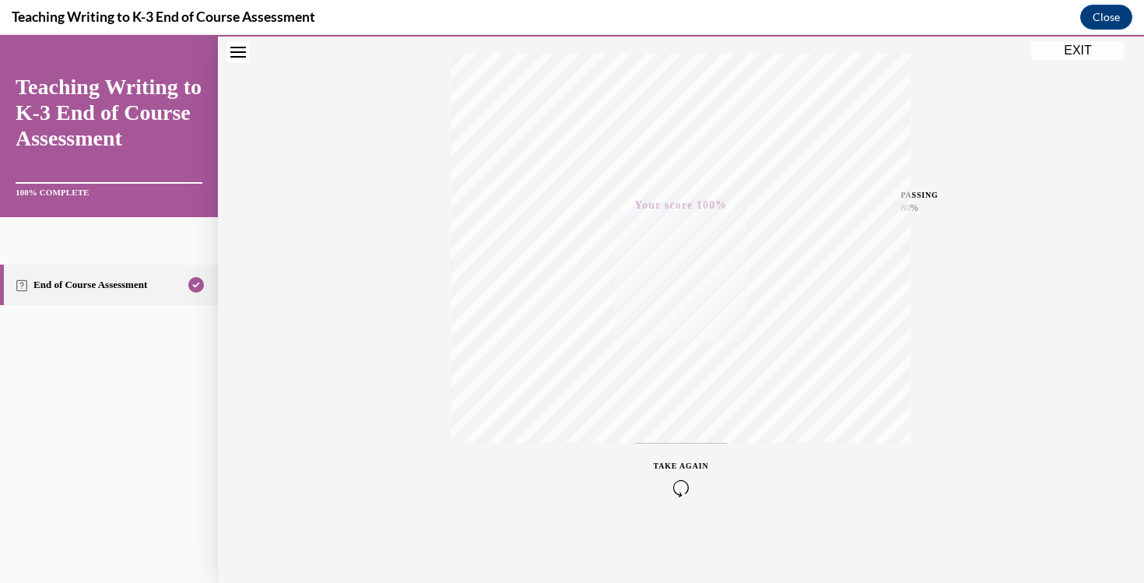
click at [1086, 58] on button "EXIT" at bounding box center [1077, 50] width 93 height 19
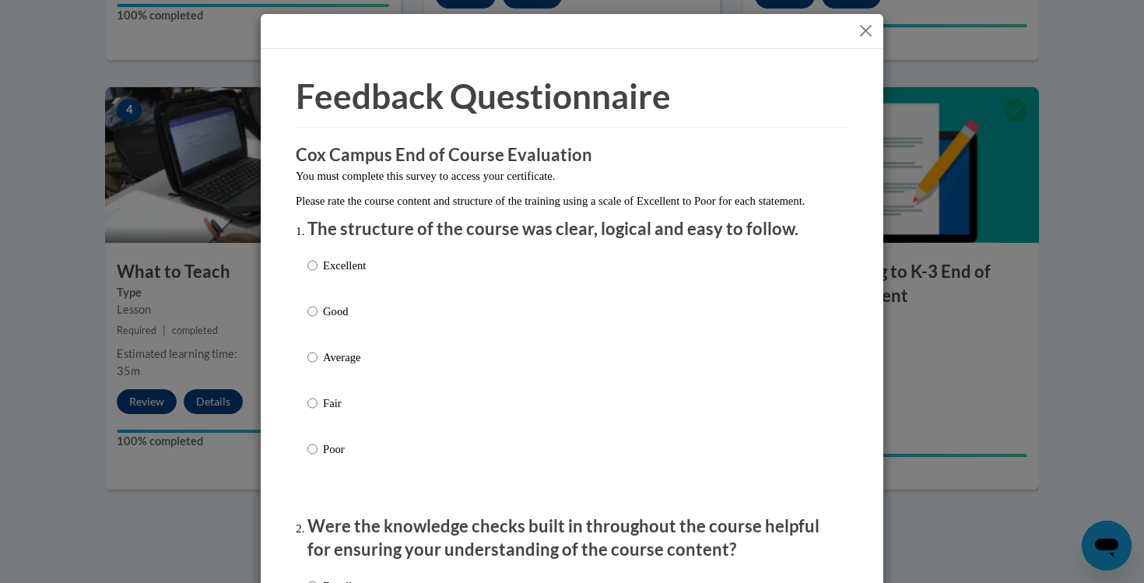
click at [349, 345] on label "Good" at bounding box center [336, 324] width 58 height 42
click at [318, 320] on input "Good" at bounding box center [312, 311] width 10 height 17
radio input "true"
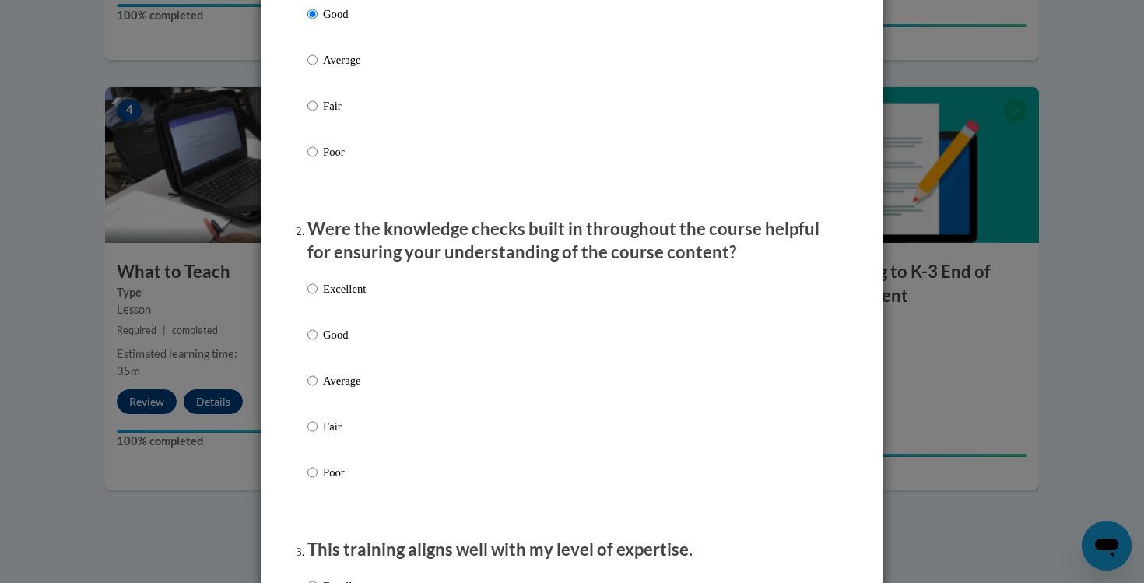
click at [338, 343] on p "Good" at bounding box center [344, 334] width 43 height 17
click at [318, 343] on input "Good" at bounding box center [312, 334] width 10 height 17
radio input "true"
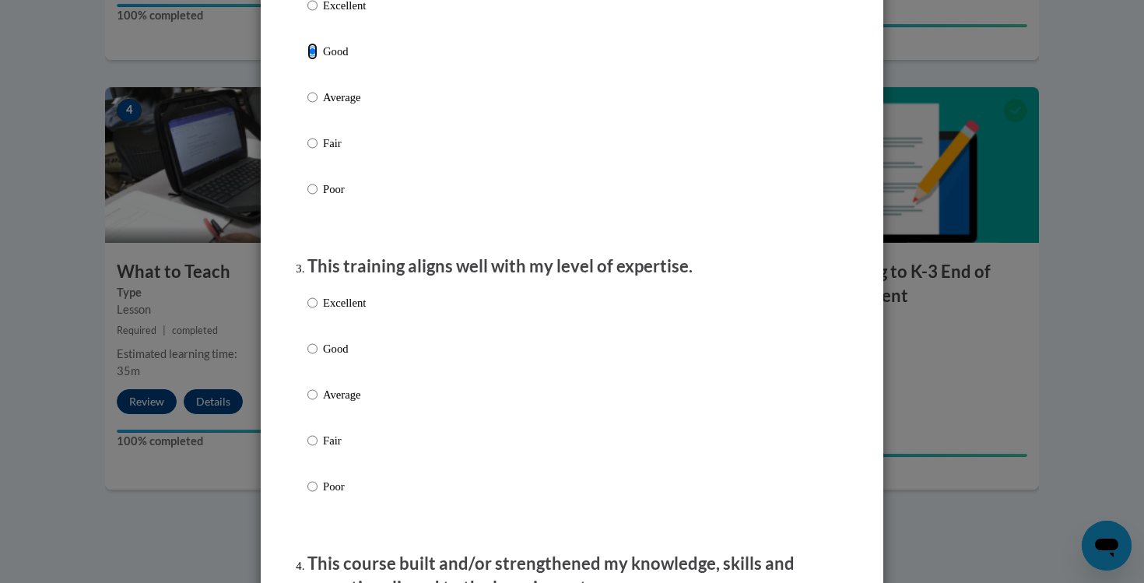
scroll to position [734, 0]
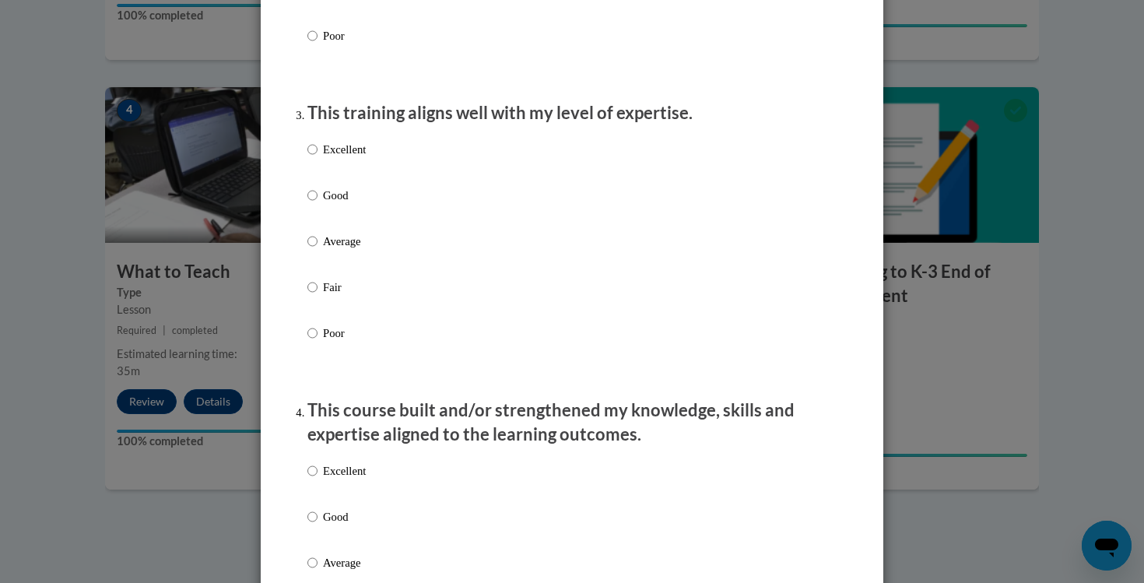
click at [339, 204] on p "Good" at bounding box center [344, 195] width 43 height 17
click at [318, 204] on input "Good" at bounding box center [312, 195] width 10 height 17
radio input "true"
click at [337, 525] on p "Good" at bounding box center [344, 516] width 43 height 17
click at [318, 525] on input "Good" at bounding box center [312, 516] width 10 height 17
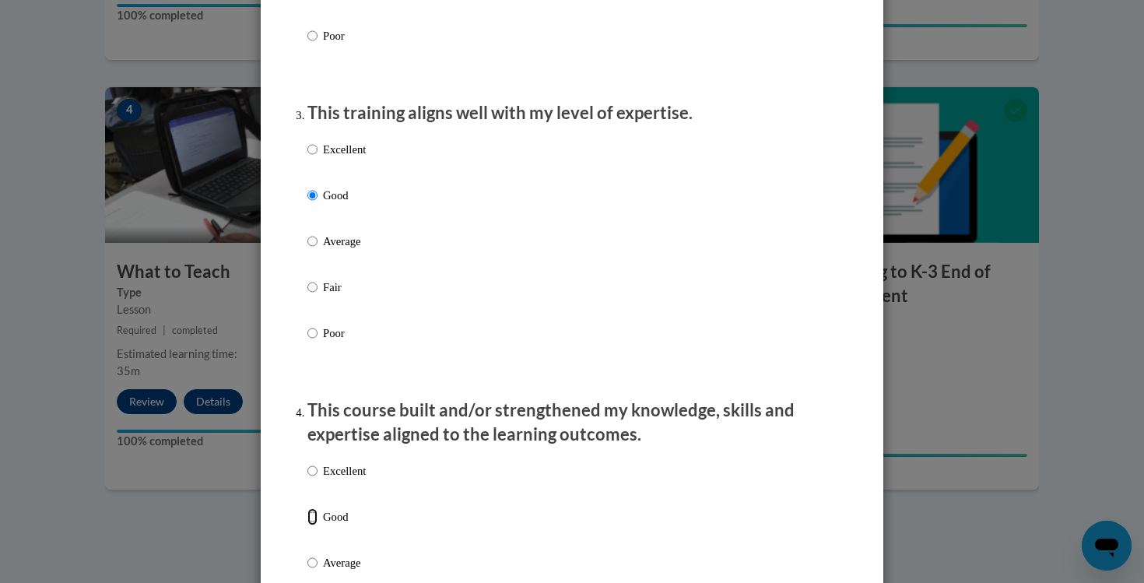
radio input "true"
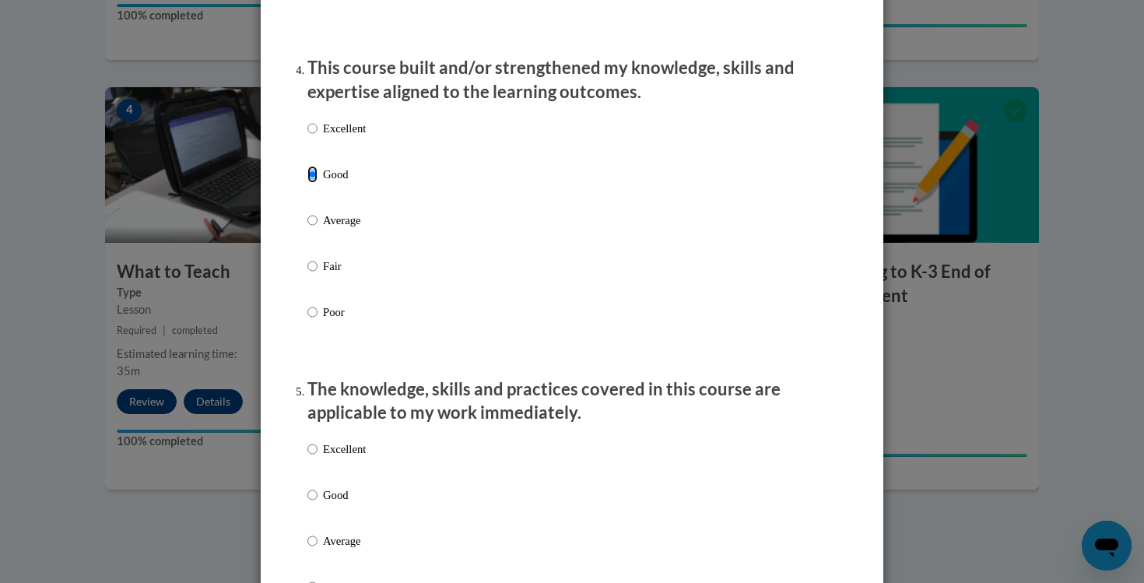
scroll to position [1297, 0]
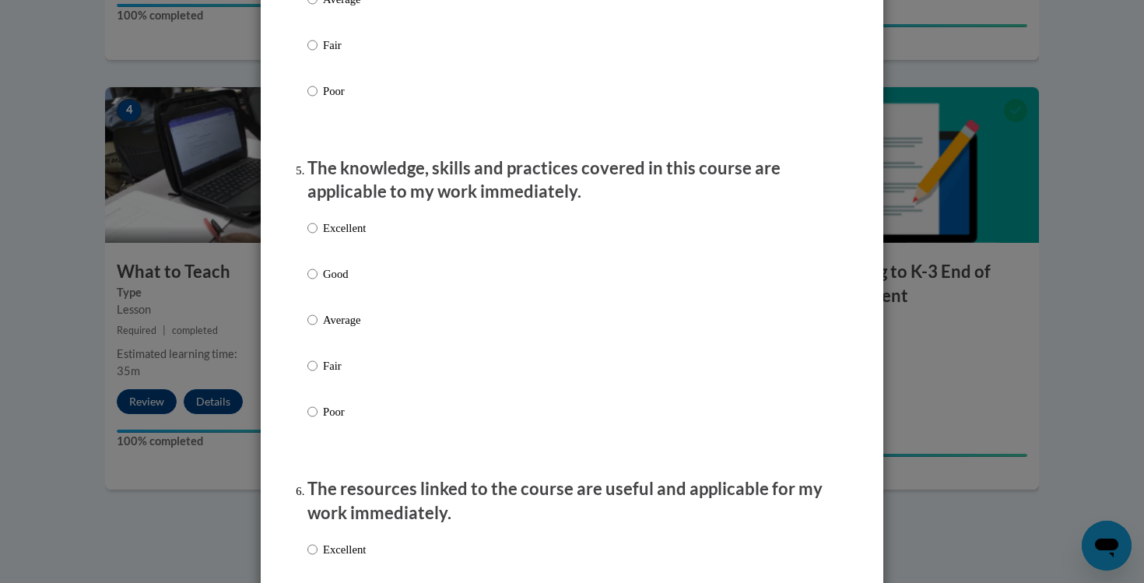
click at [336, 282] on p "Good" at bounding box center [344, 273] width 43 height 17
click at [318, 282] on input "Good" at bounding box center [312, 273] width 10 height 17
radio input "true"
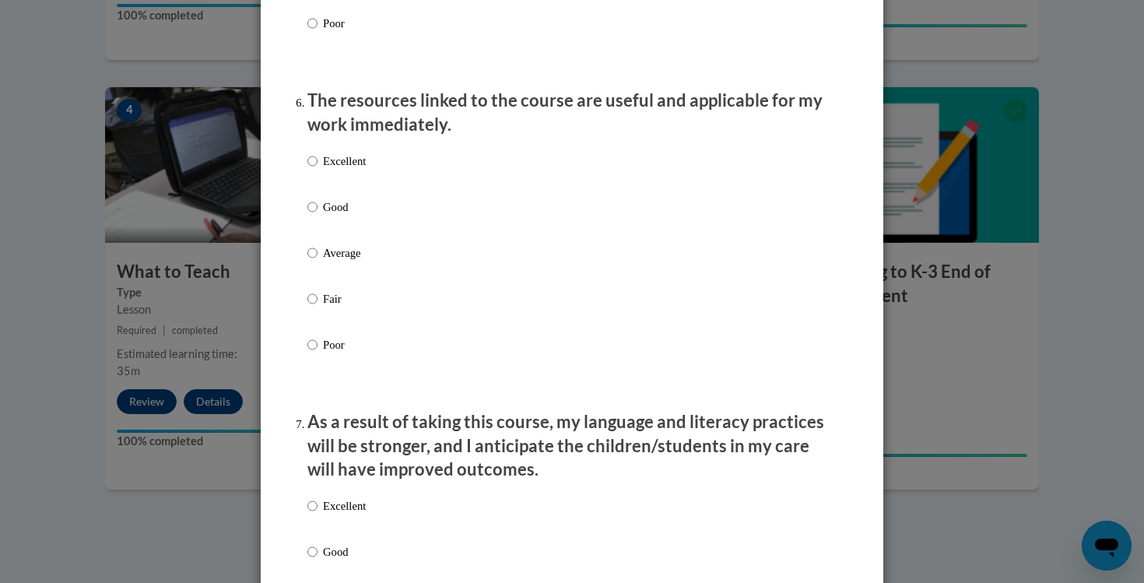
click at [337, 210] on div "Excellent Good Average Fair Poor" at bounding box center [336, 265] width 58 height 241
click at [337, 216] on p "Good" at bounding box center [344, 206] width 43 height 17
click at [318, 216] on input "Good" at bounding box center [312, 206] width 10 height 17
radio input "true"
click at [342, 559] on p "Good" at bounding box center [344, 551] width 43 height 17
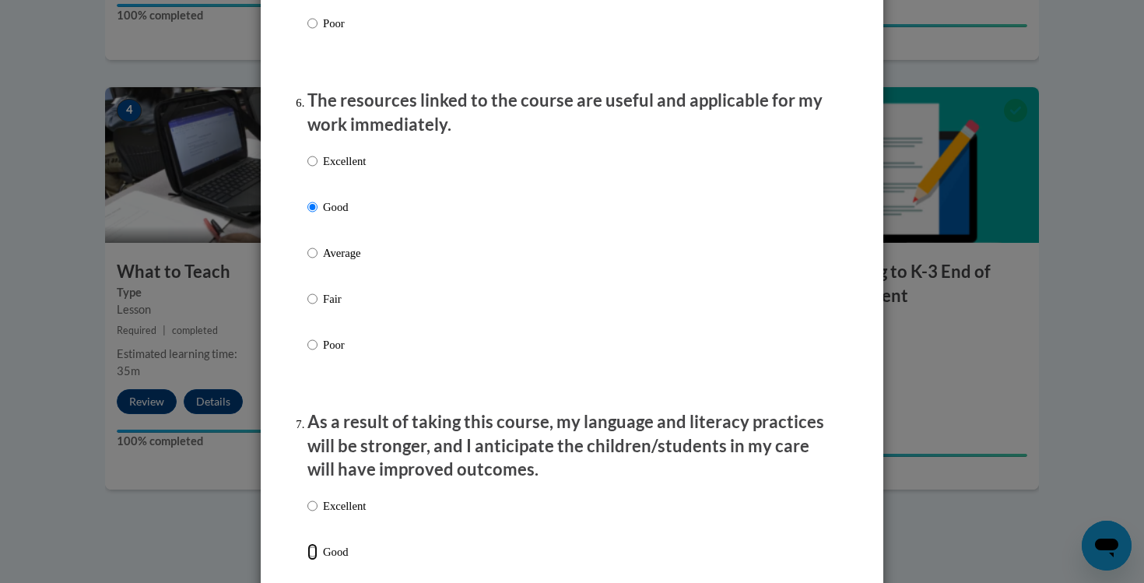
click at [318, 559] on input "Good" at bounding box center [312, 551] width 10 height 17
radio input "true"
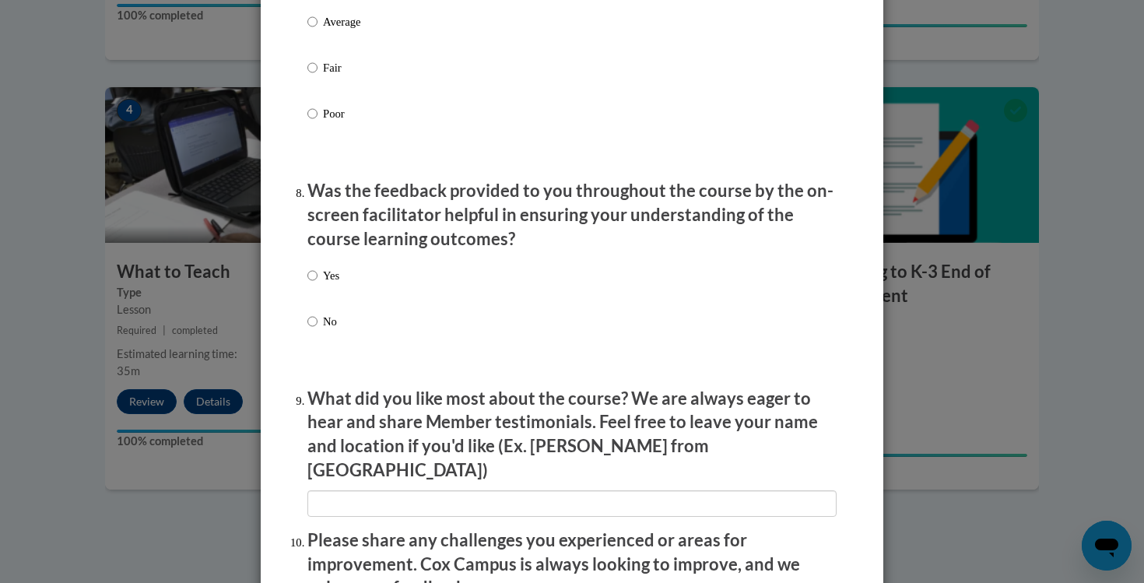
scroll to position [2228, 0]
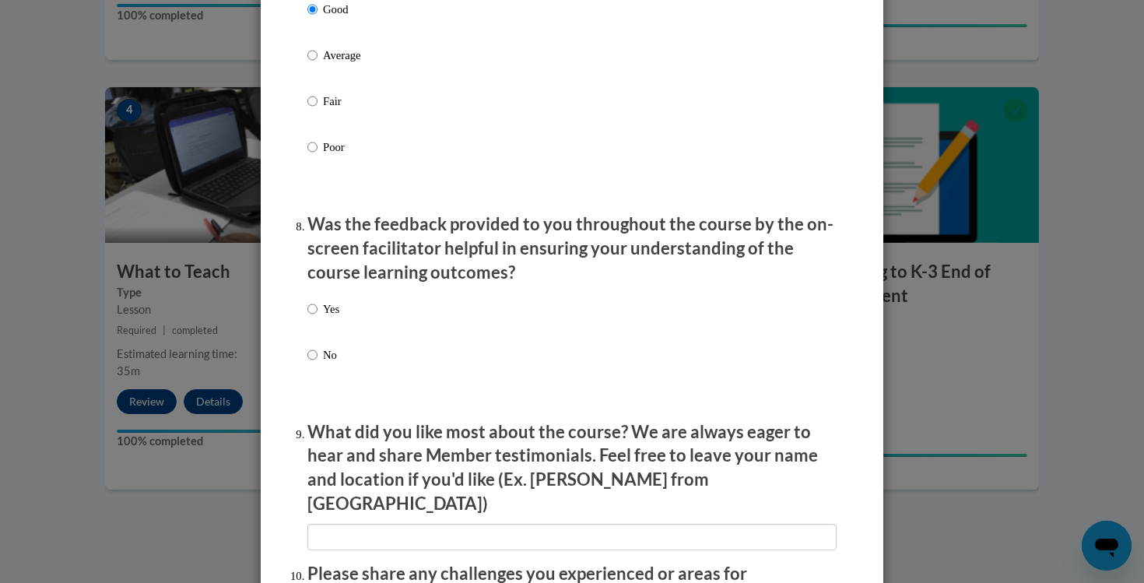
click at [321, 321] on label "Yes" at bounding box center [323, 321] width 32 height 42
click at [318, 318] on input "Yes" at bounding box center [312, 308] width 10 height 17
radio input "true"
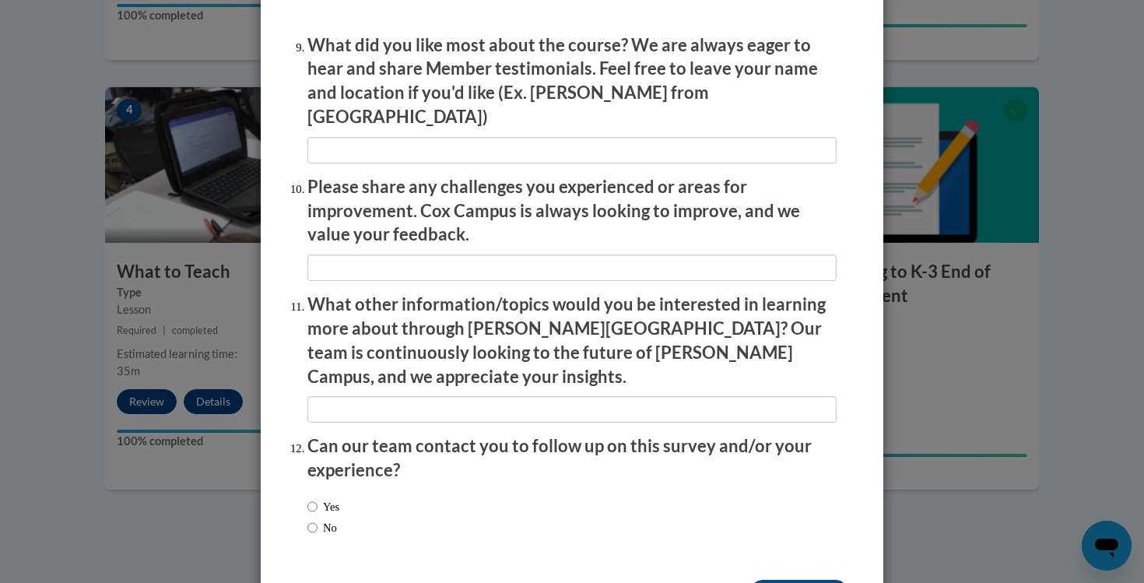
scroll to position [2654, 0]
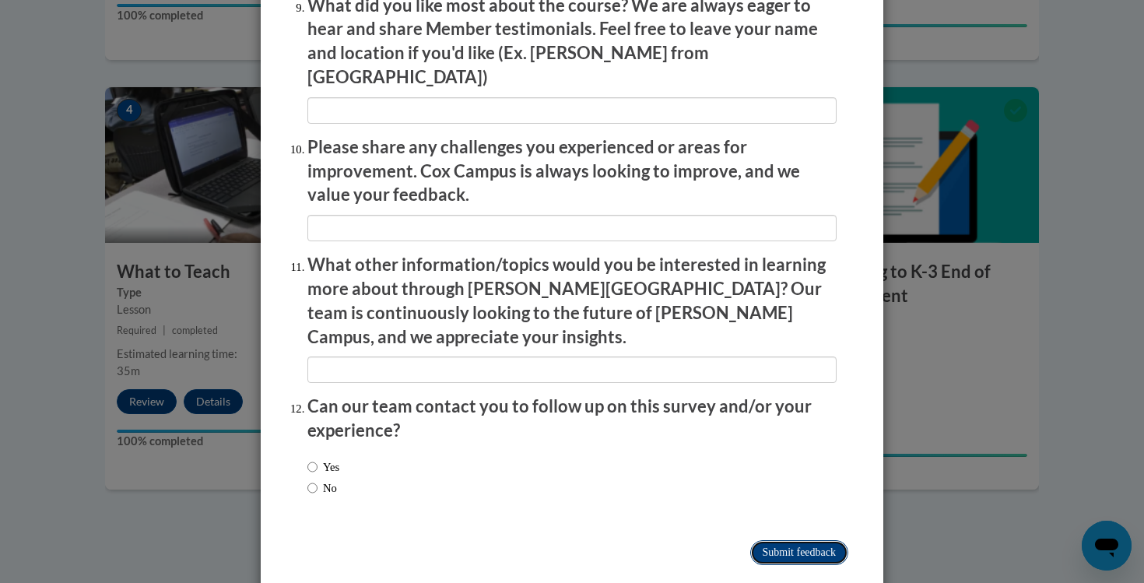
click at [774, 540] on input "Submit feedback" at bounding box center [799, 552] width 98 height 25
